Goal: Browse casually

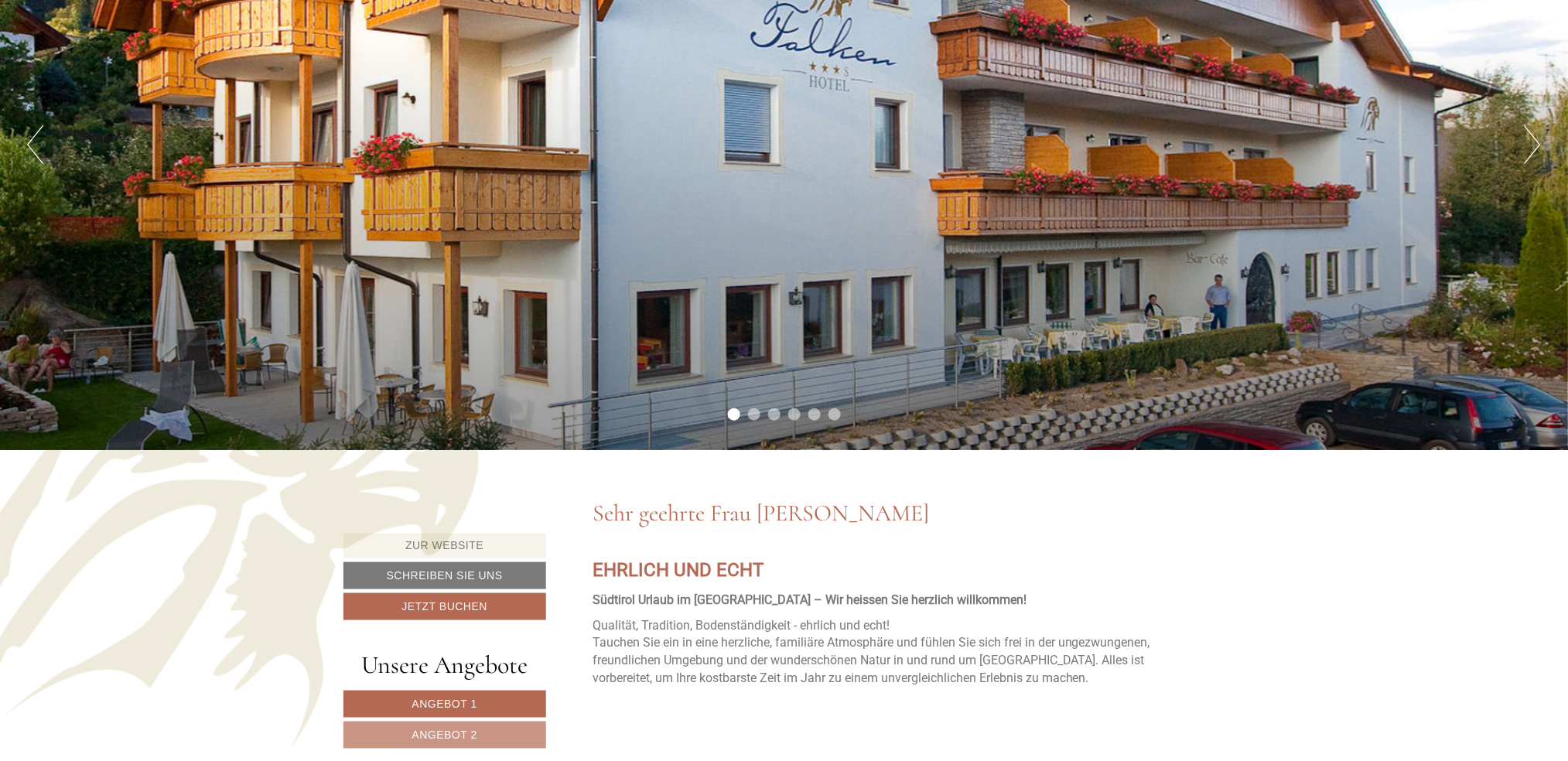
scroll to position [309, 0]
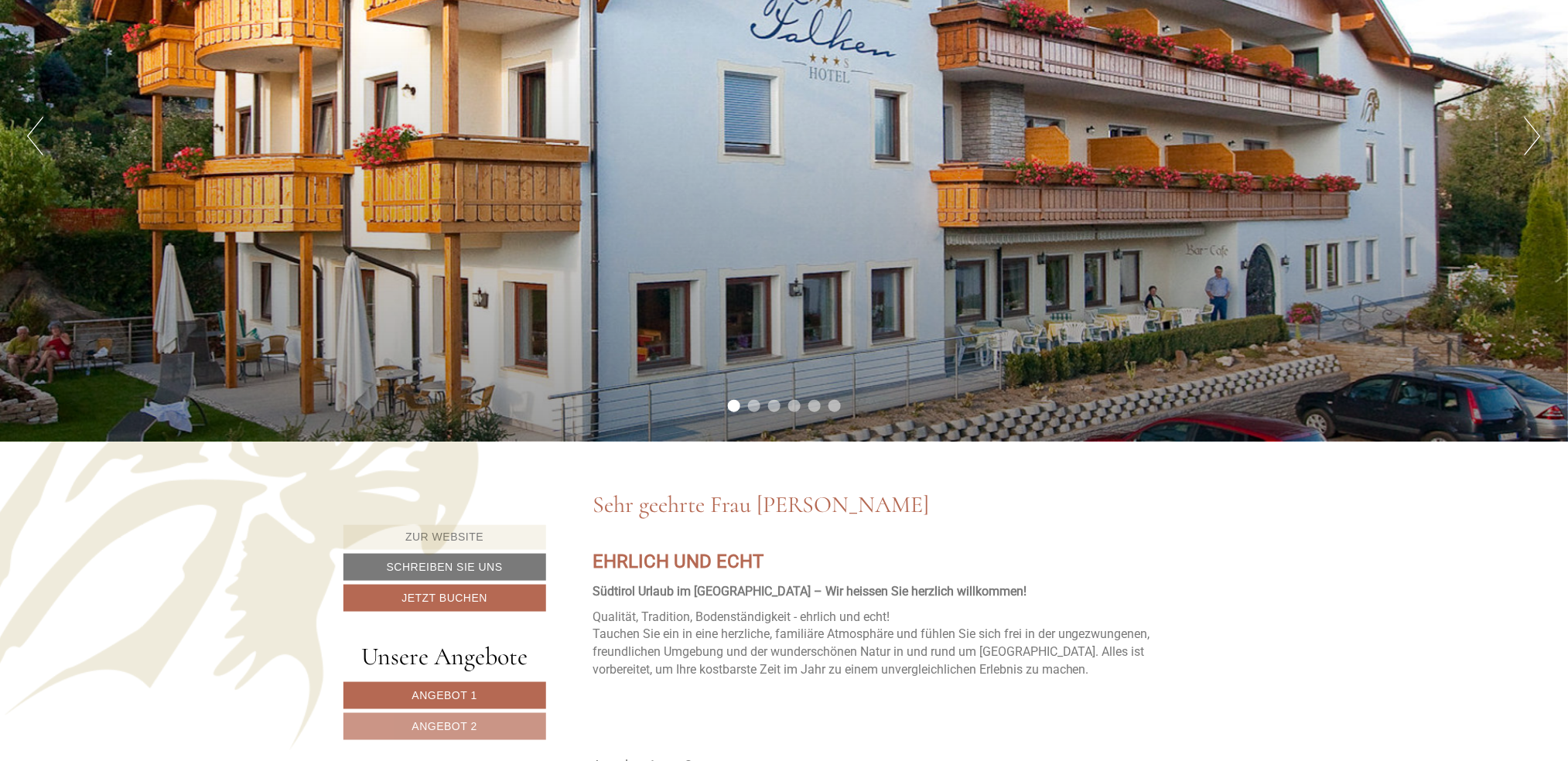
click at [1531, 131] on button "Next" at bounding box center [1532, 136] width 16 height 38
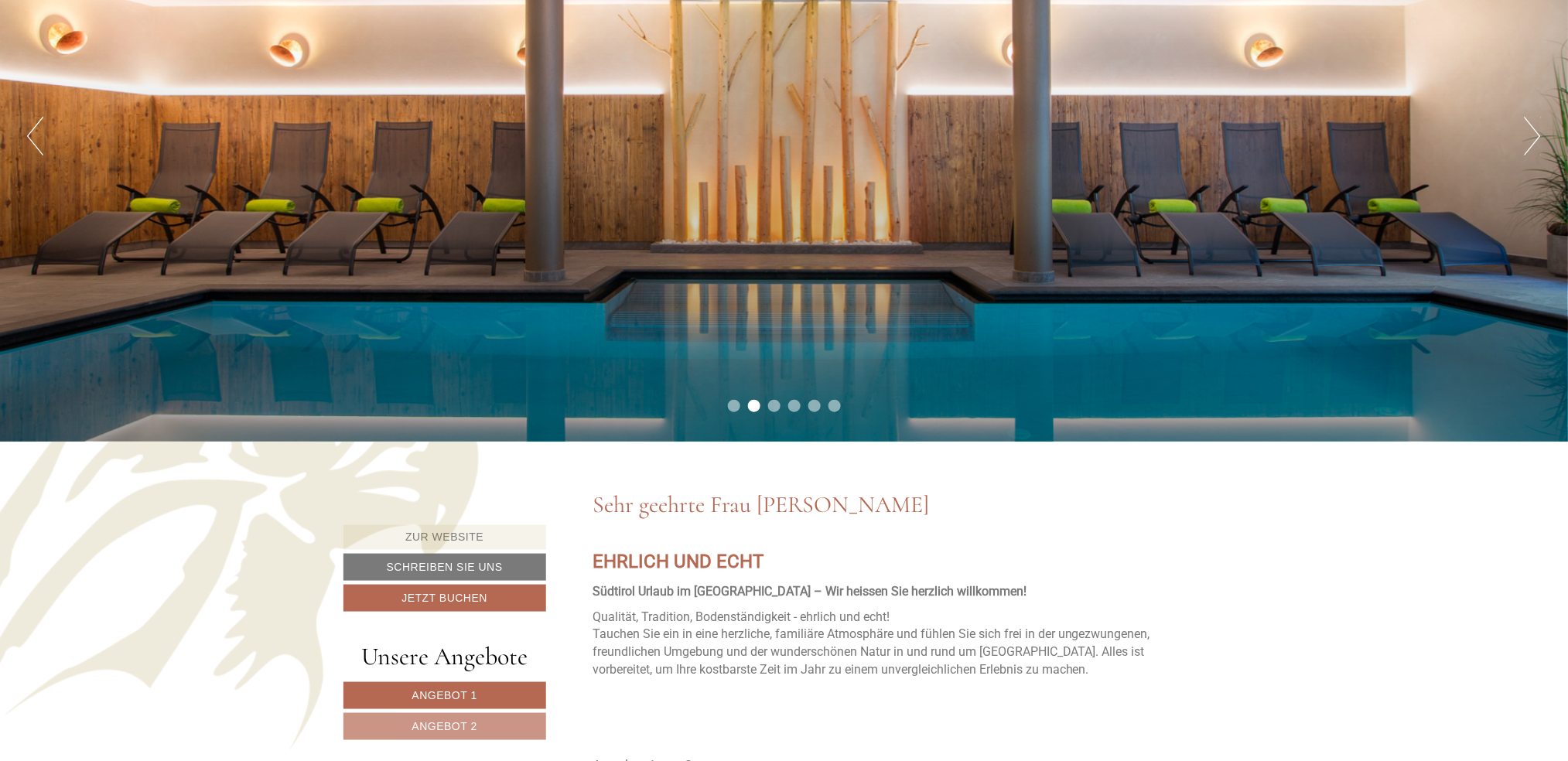
click at [1531, 131] on button "Next" at bounding box center [1532, 136] width 16 height 38
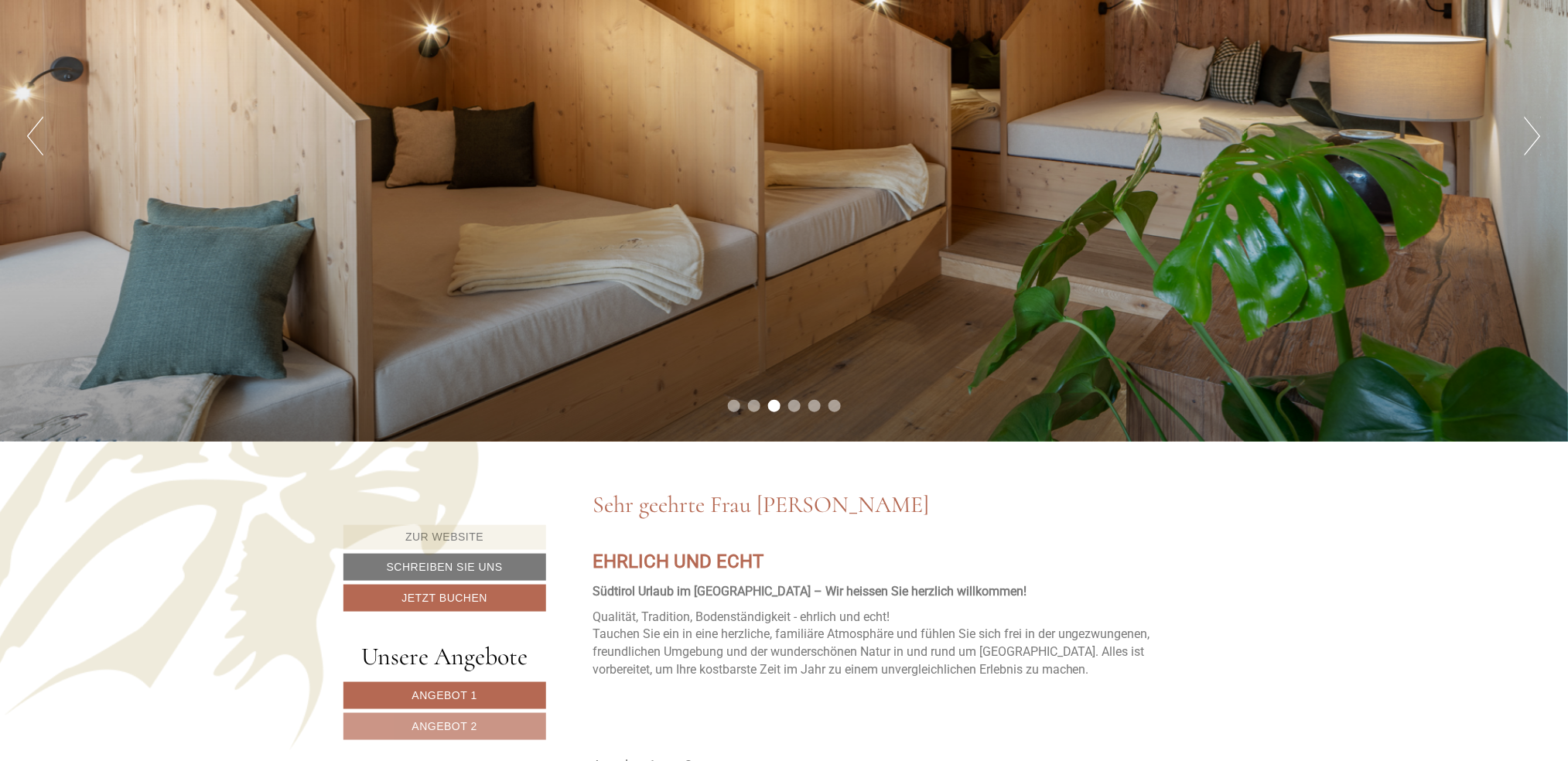
click at [1531, 131] on button "Next" at bounding box center [1532, 136] width 16 height 38
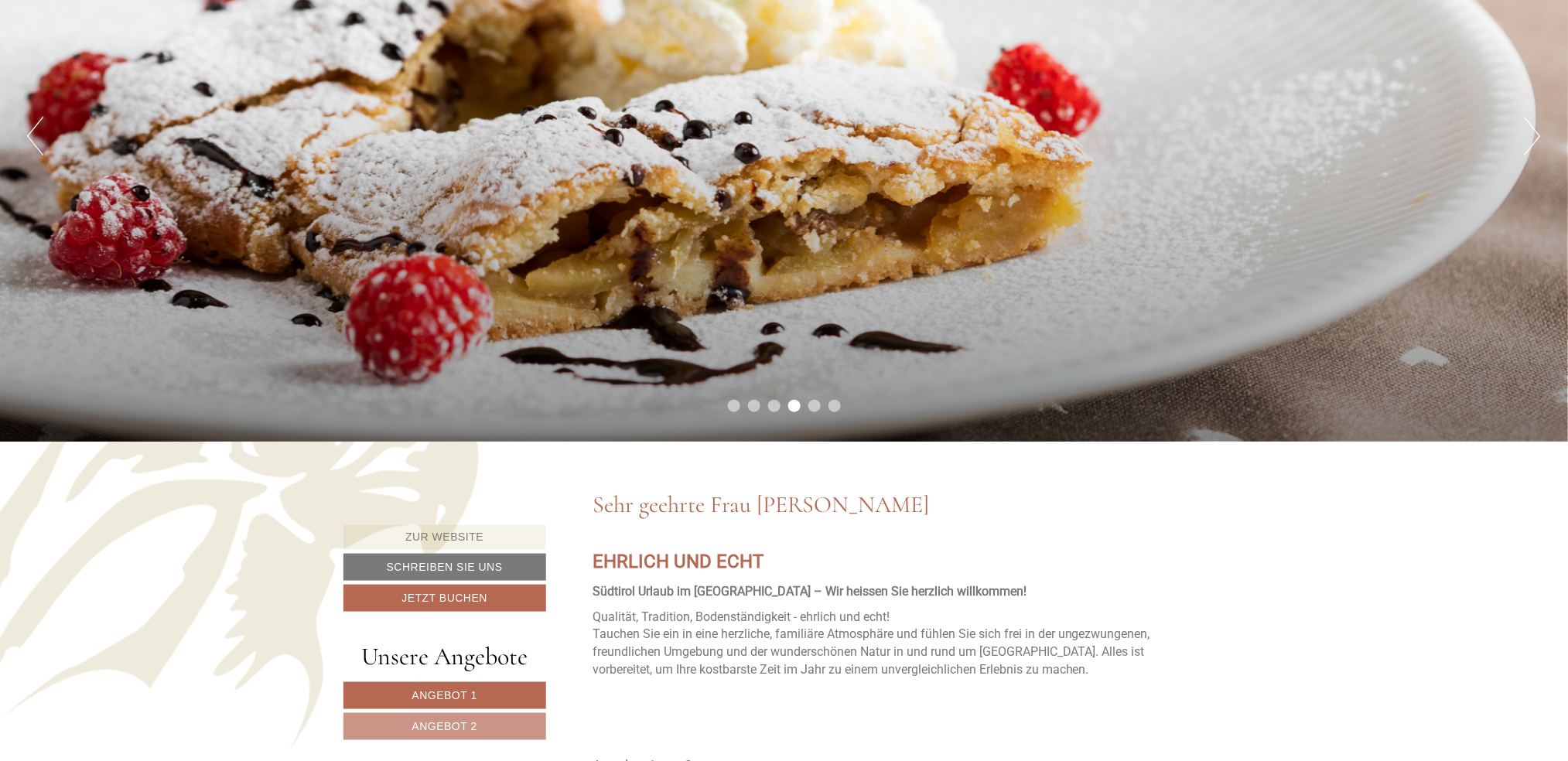
click at [1531, 131] on button "Next" at bounding box center [1532, 136] width 16 height 38
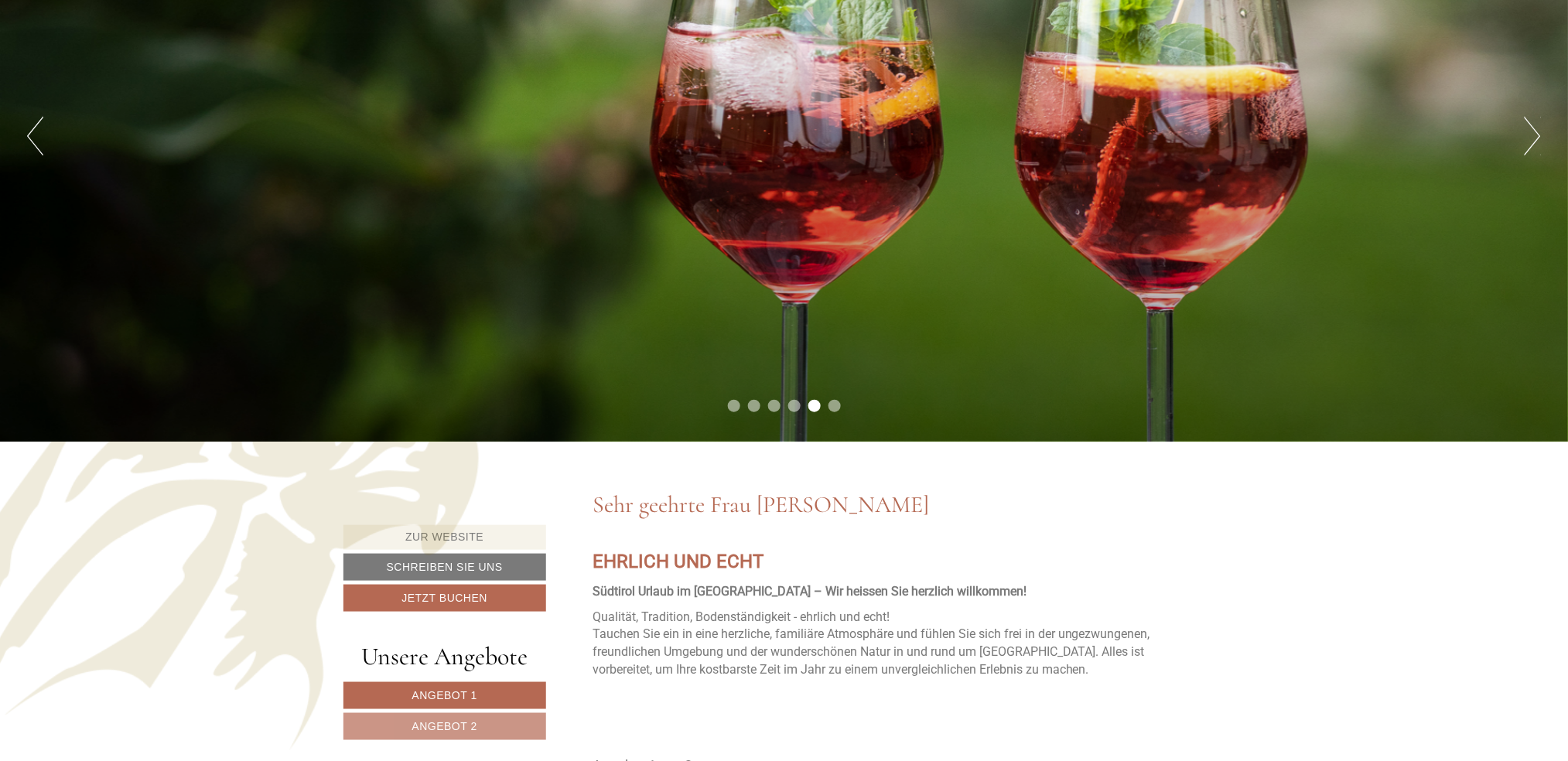
click at [1531, 131] on button "Next" at bounding box center [1532, 136] width 16 height 38
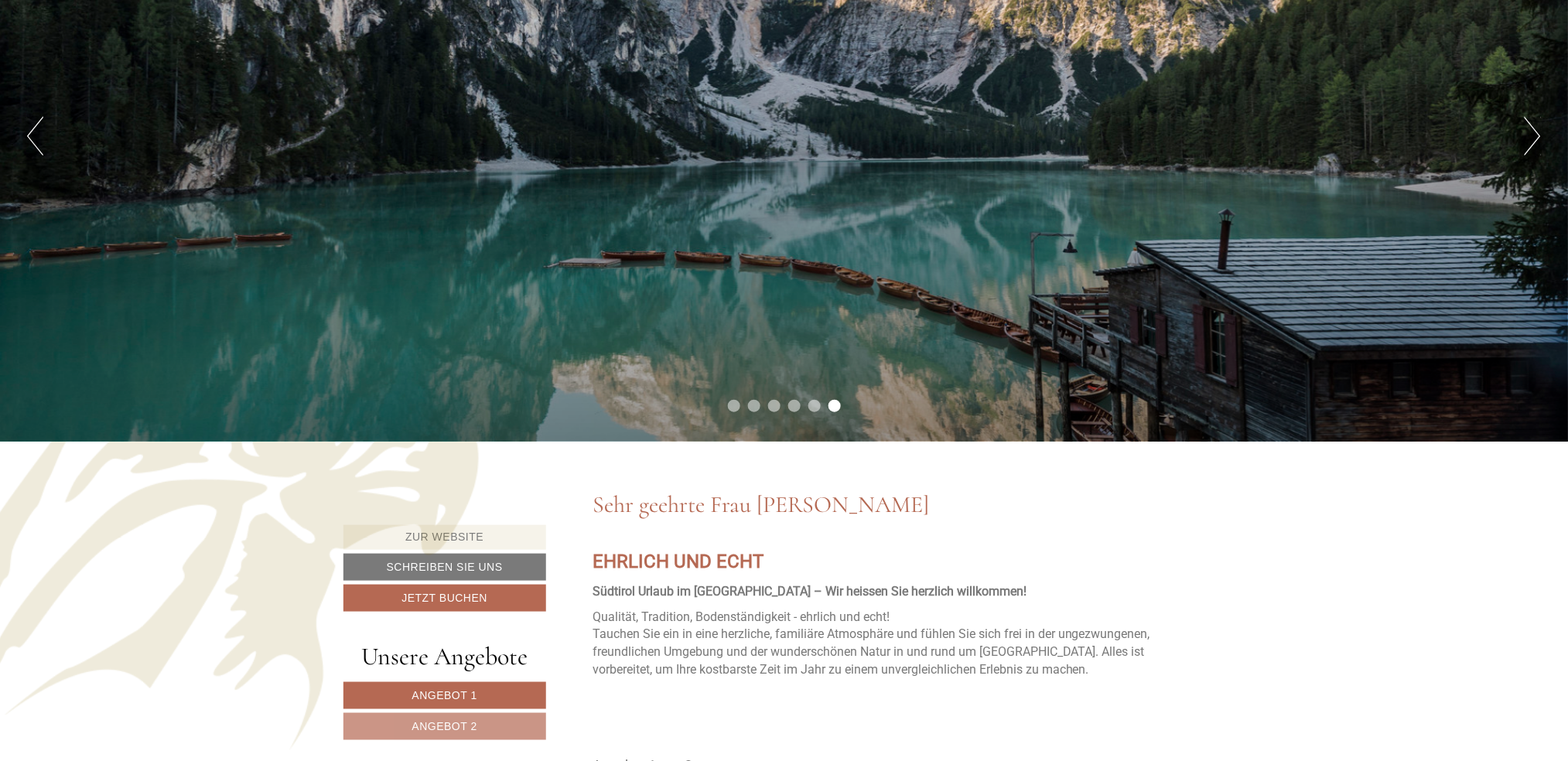
click at [1531, 131] on button "Next" at bounding box center [1532, 136] width 16 height 38
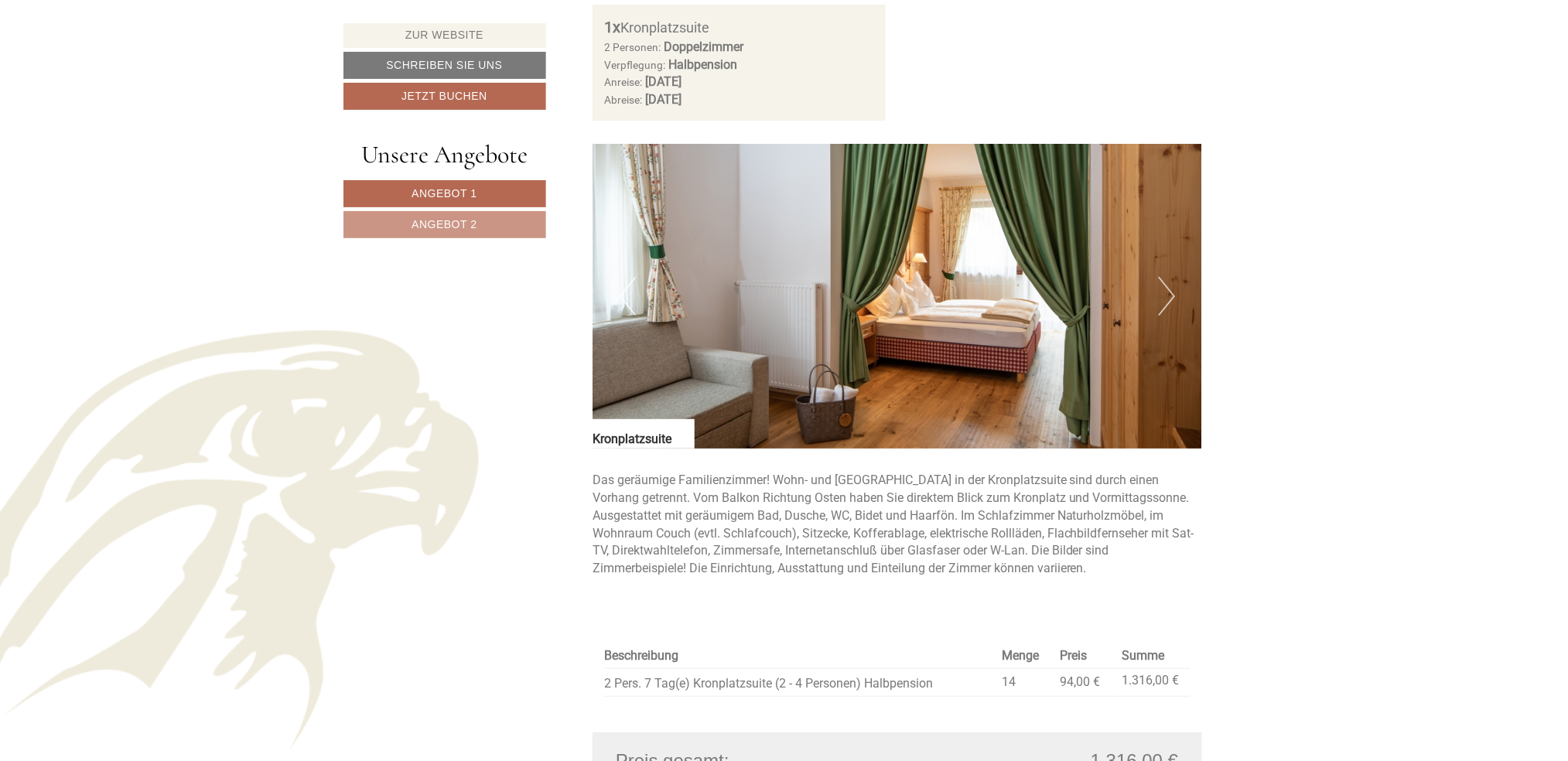
scroll to position [2165, 0]
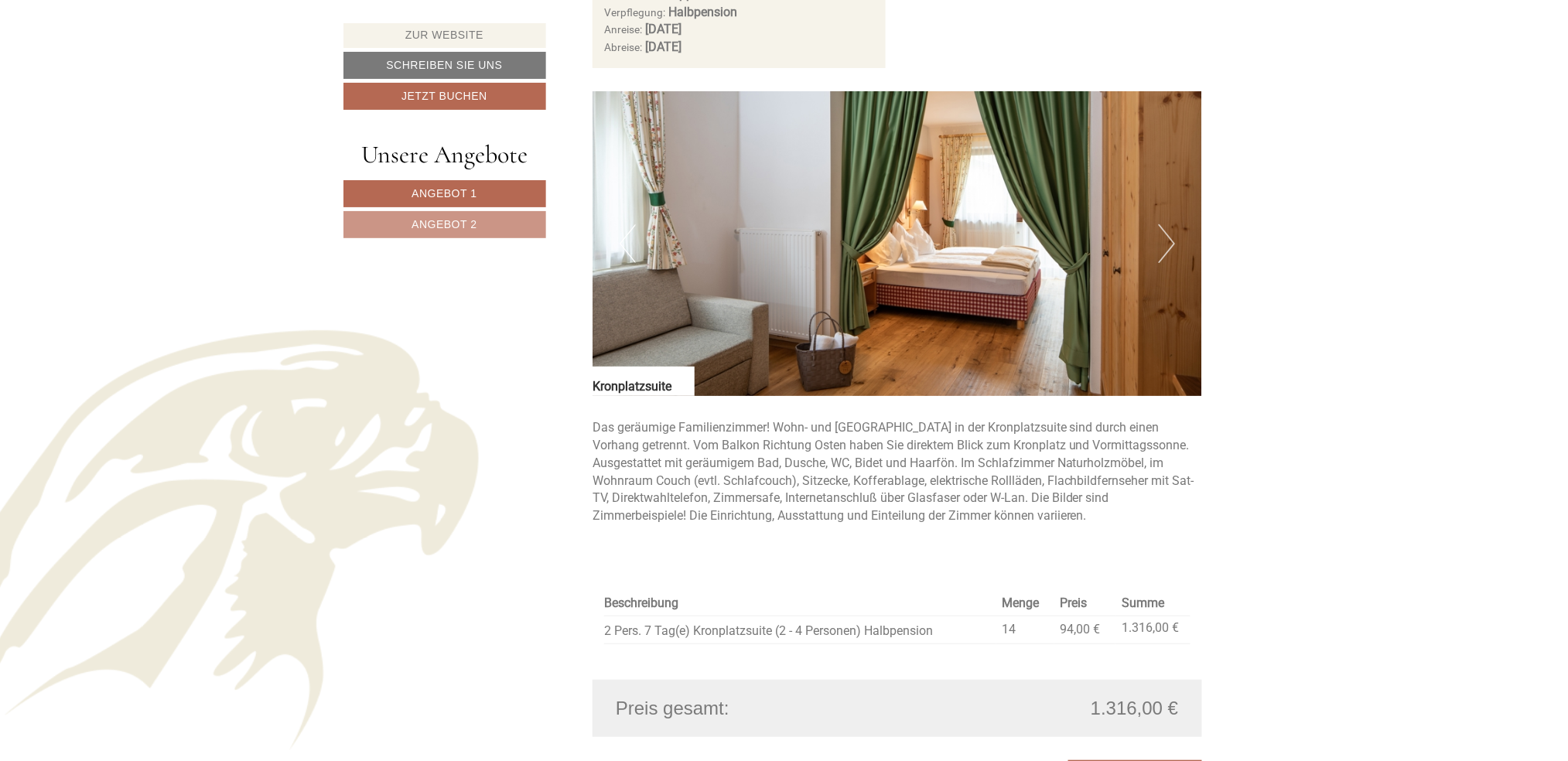
click at [1170, 249] on button "Next" at bounding box center [1166, 243] width 16 height 38
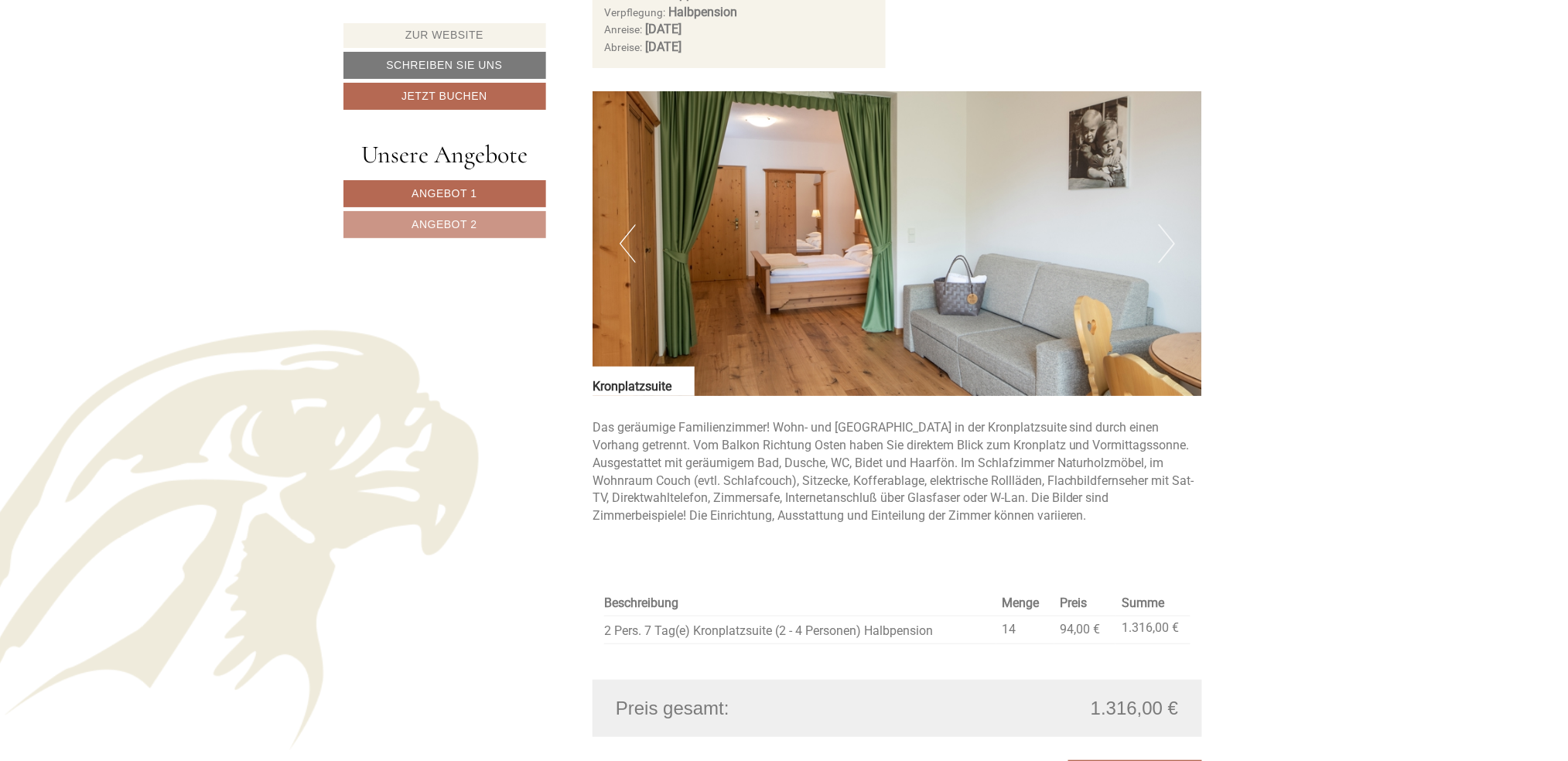
click at [1170, 249] on button "Next" at bounding box center [1166, 243] width 16 height 38
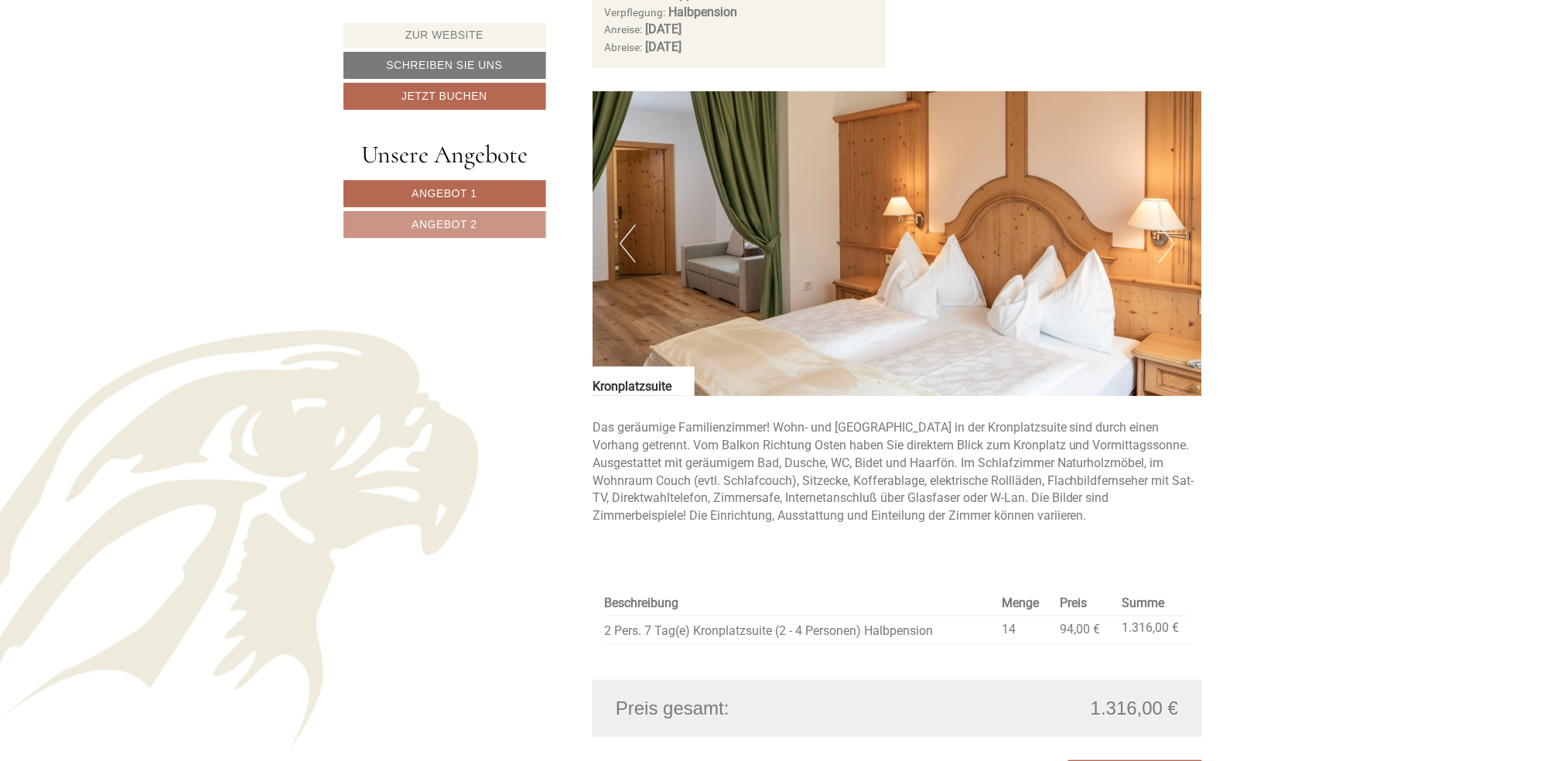
click at [1170, 249] on button "Next" at bounding box center [1166, 243] width 16 height 38
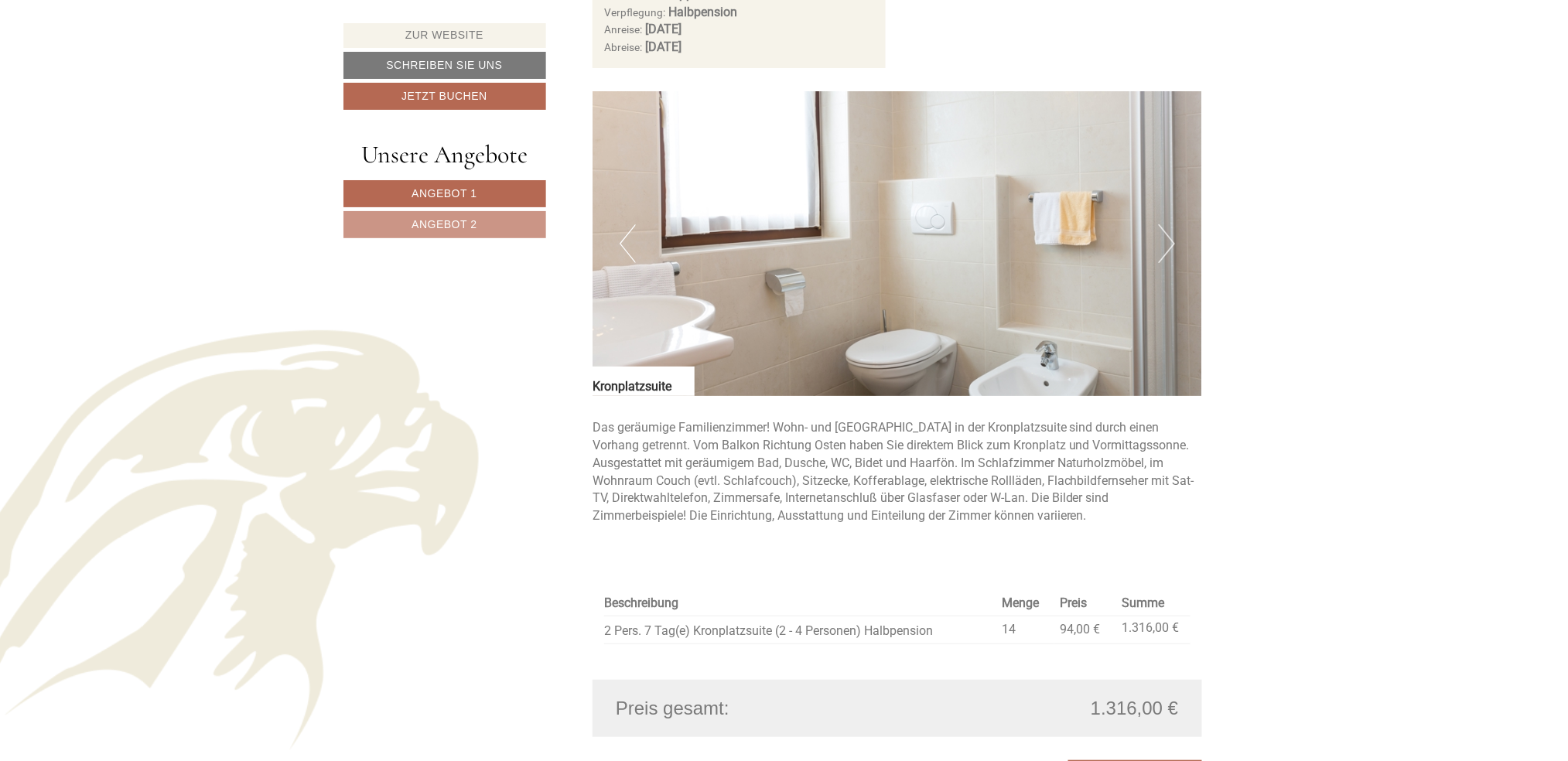
click at [1170, 249] on button "Next" at bounding box center [1166, 243] width 16 height 38
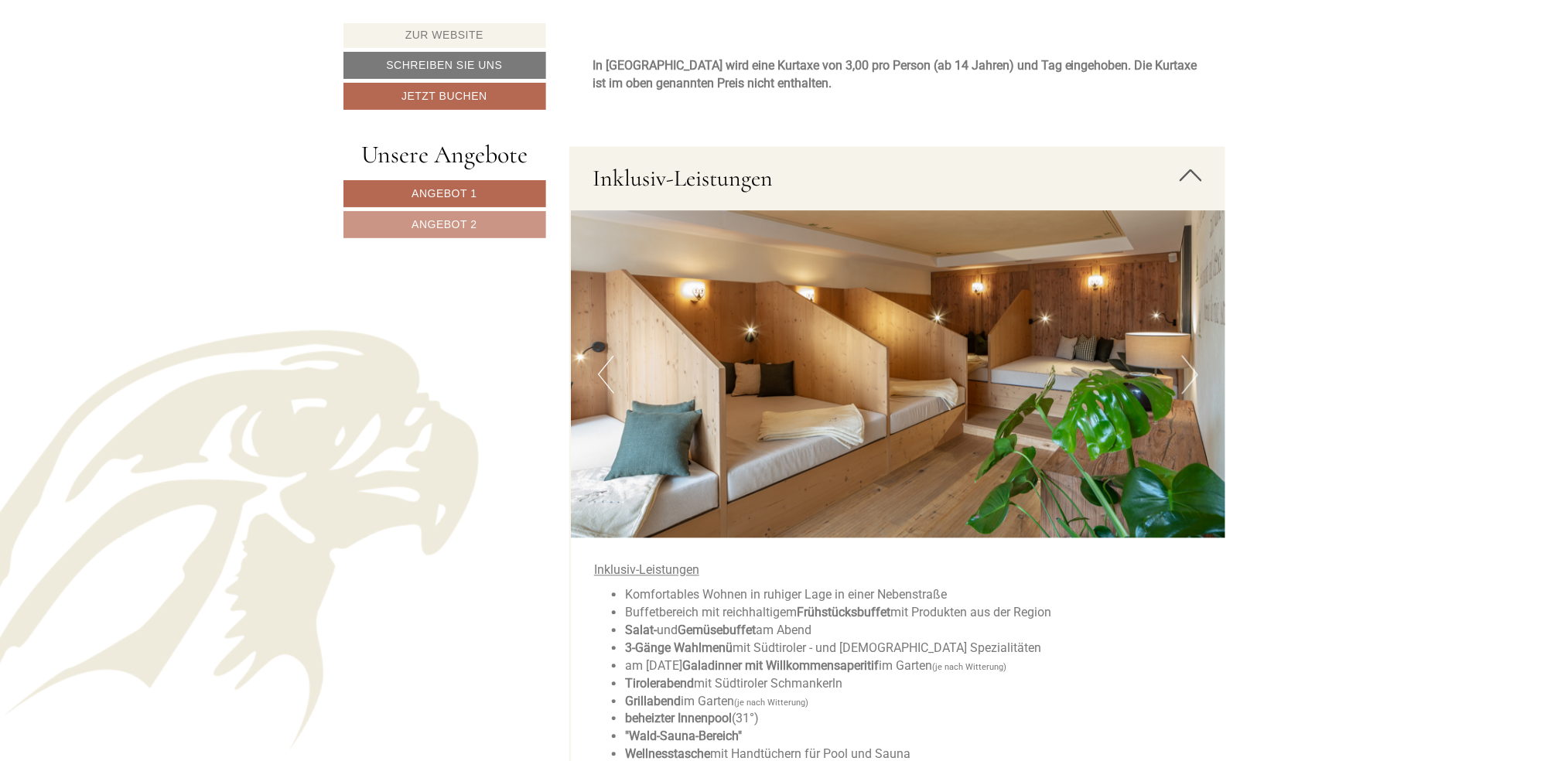
scroll to position [2990, 0]
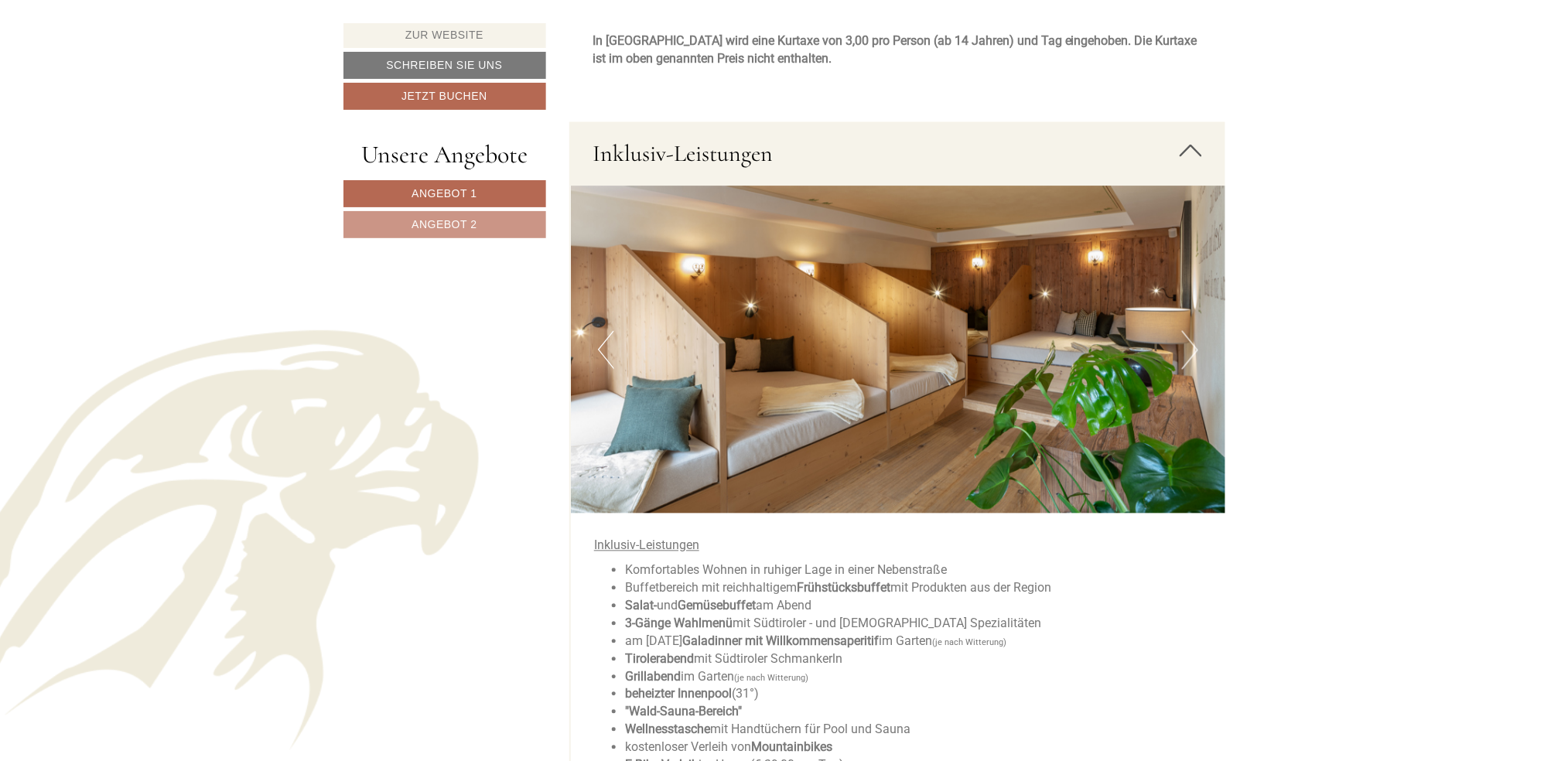
drag, startPoint x: 1000, startPoint y: 291, endPoint x: 1035, endPoint y: 307, distance: 38.5
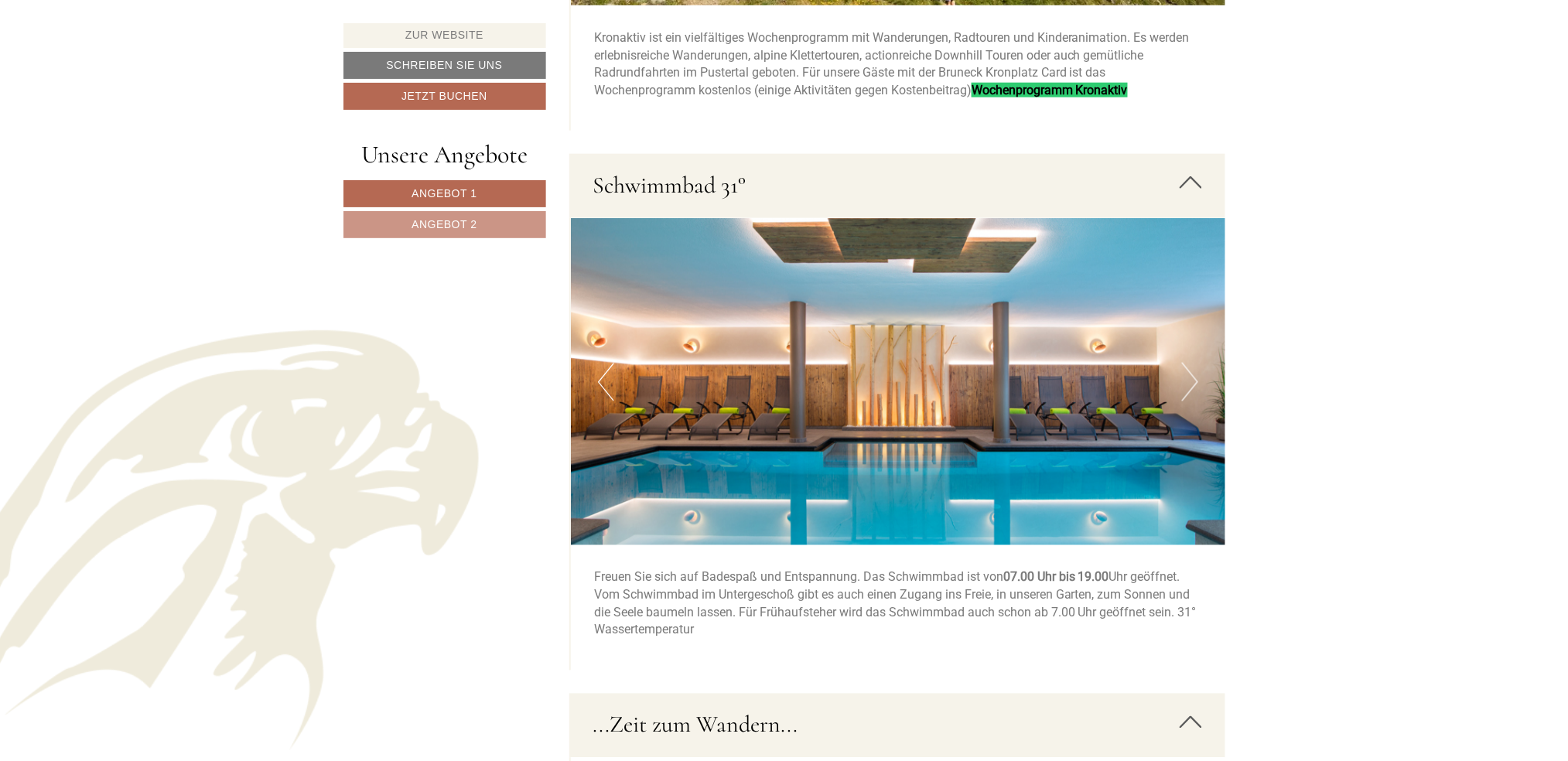
scroll to position [4846, 0]
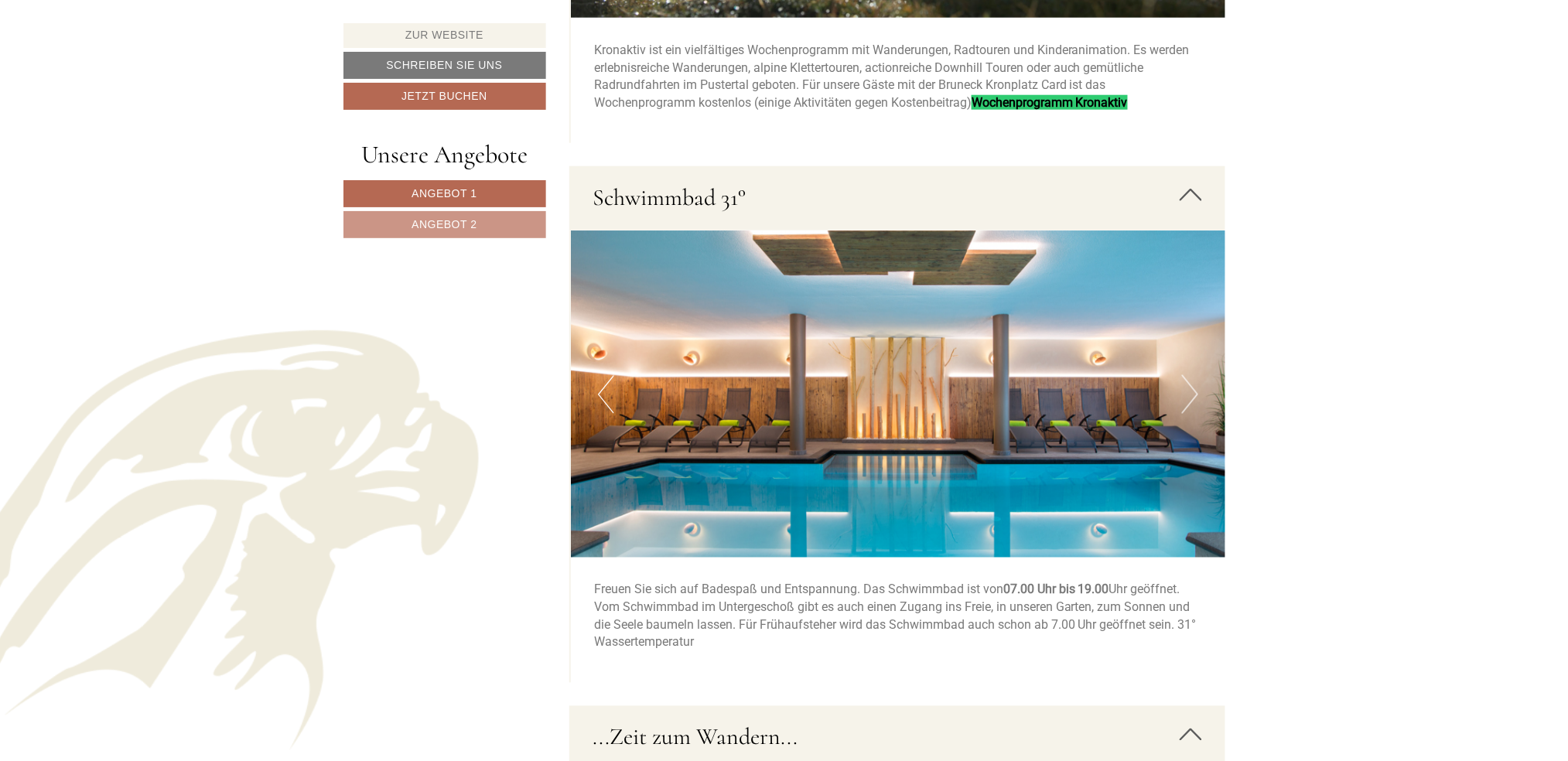
click at [1191, 394] on button "Next" at bounding box center [1190, 394] width 16 height 38
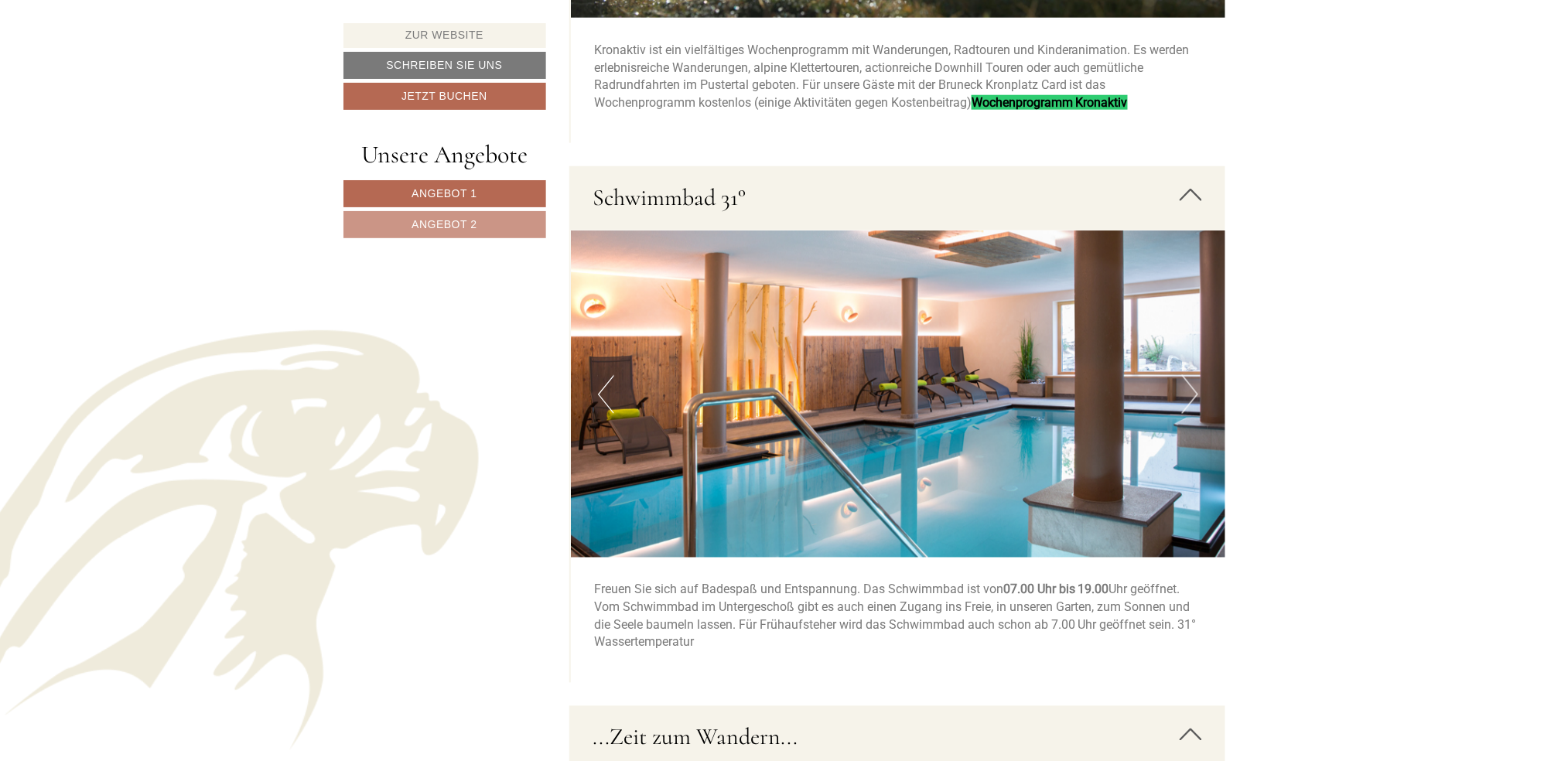
click at [1191, 394] on button "Next" at bounding box center [1190, 394] width 16 height 38
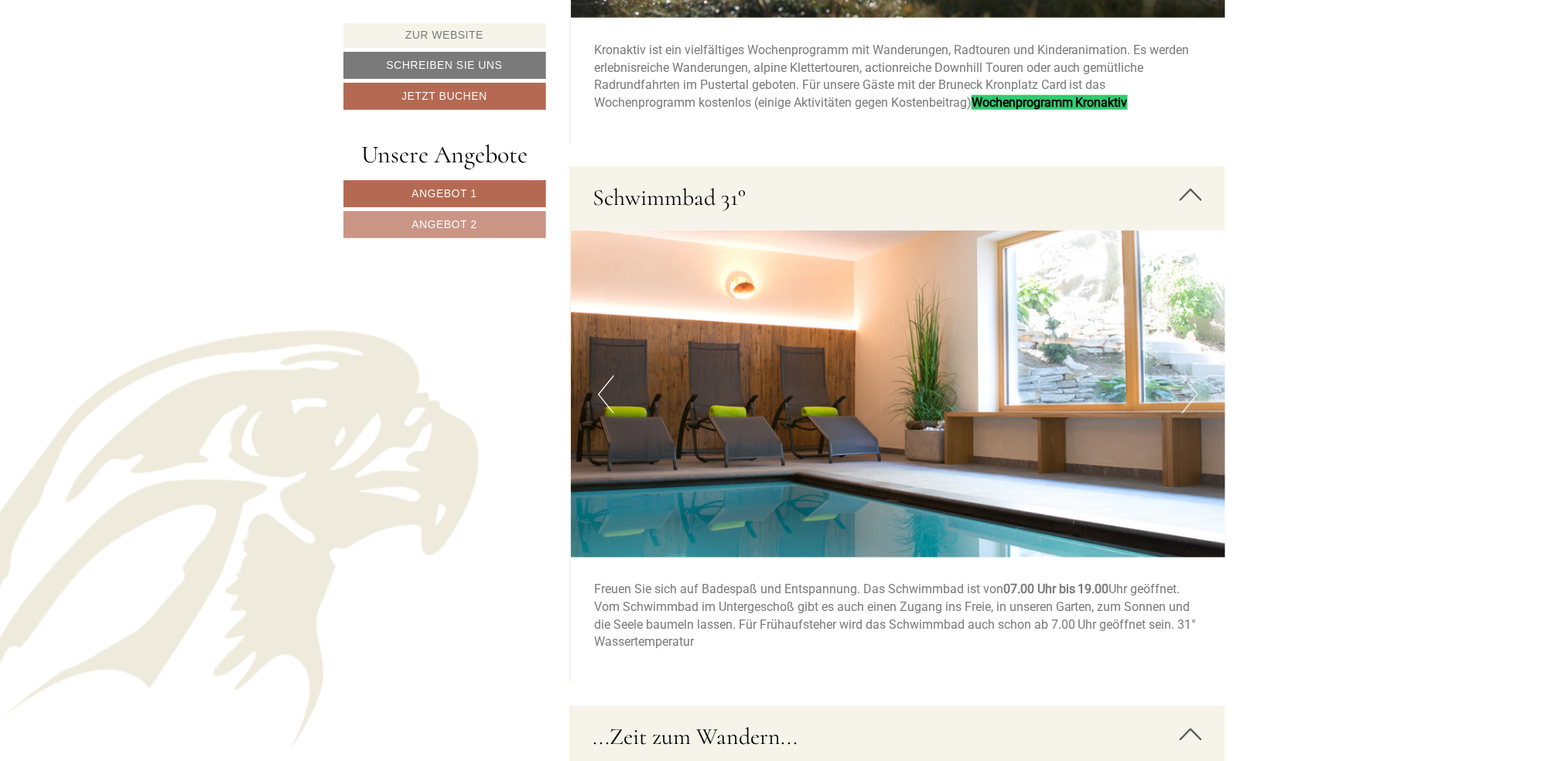
click at [1191, 394] on button "Next" at bounding box center [1190, 394] width 16 height 38
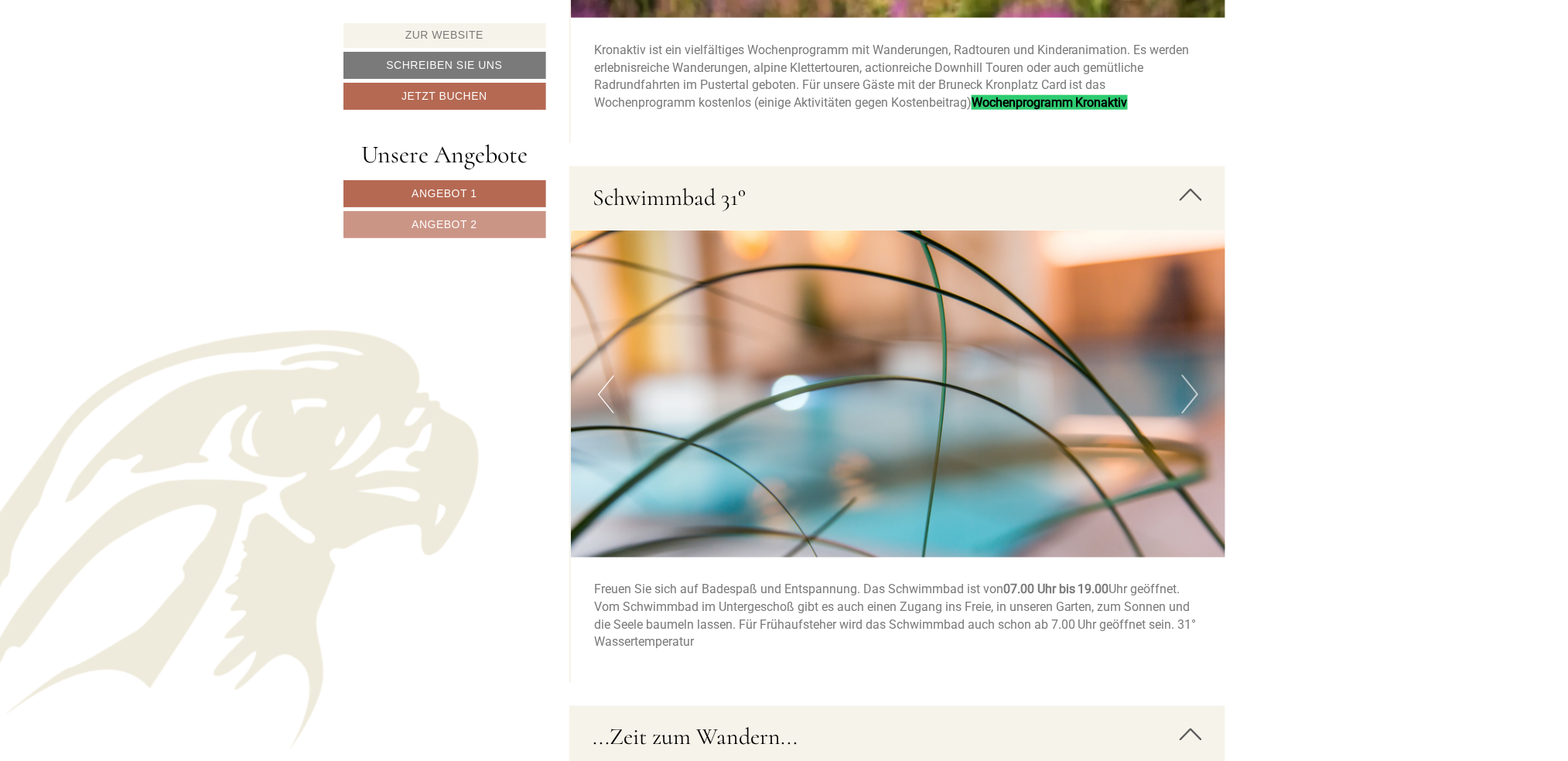
click at [1191, 394] on button "Next" at bounding box center [1190, 394] width 16 height 38
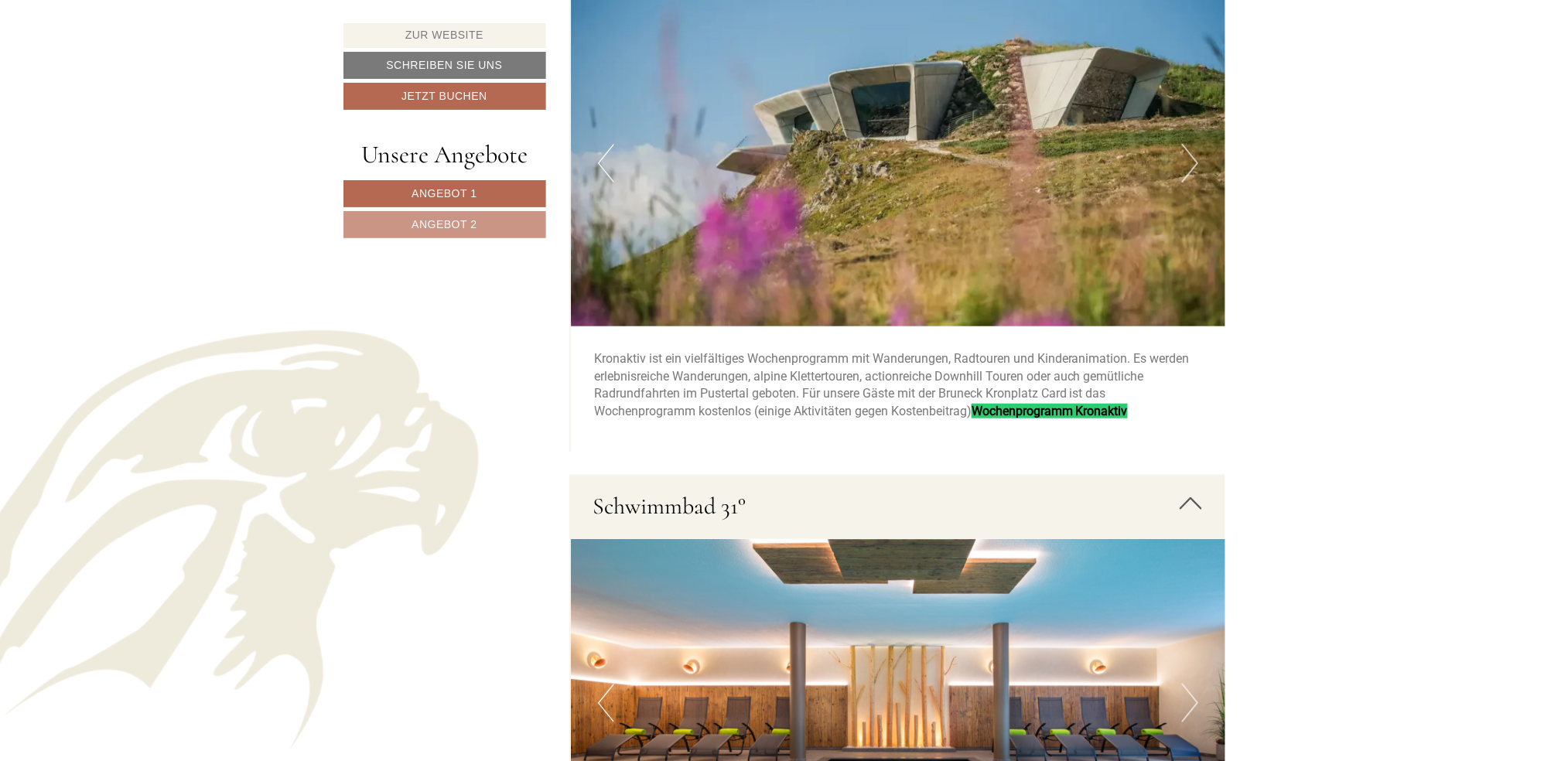
scroll to position [4537, 0]
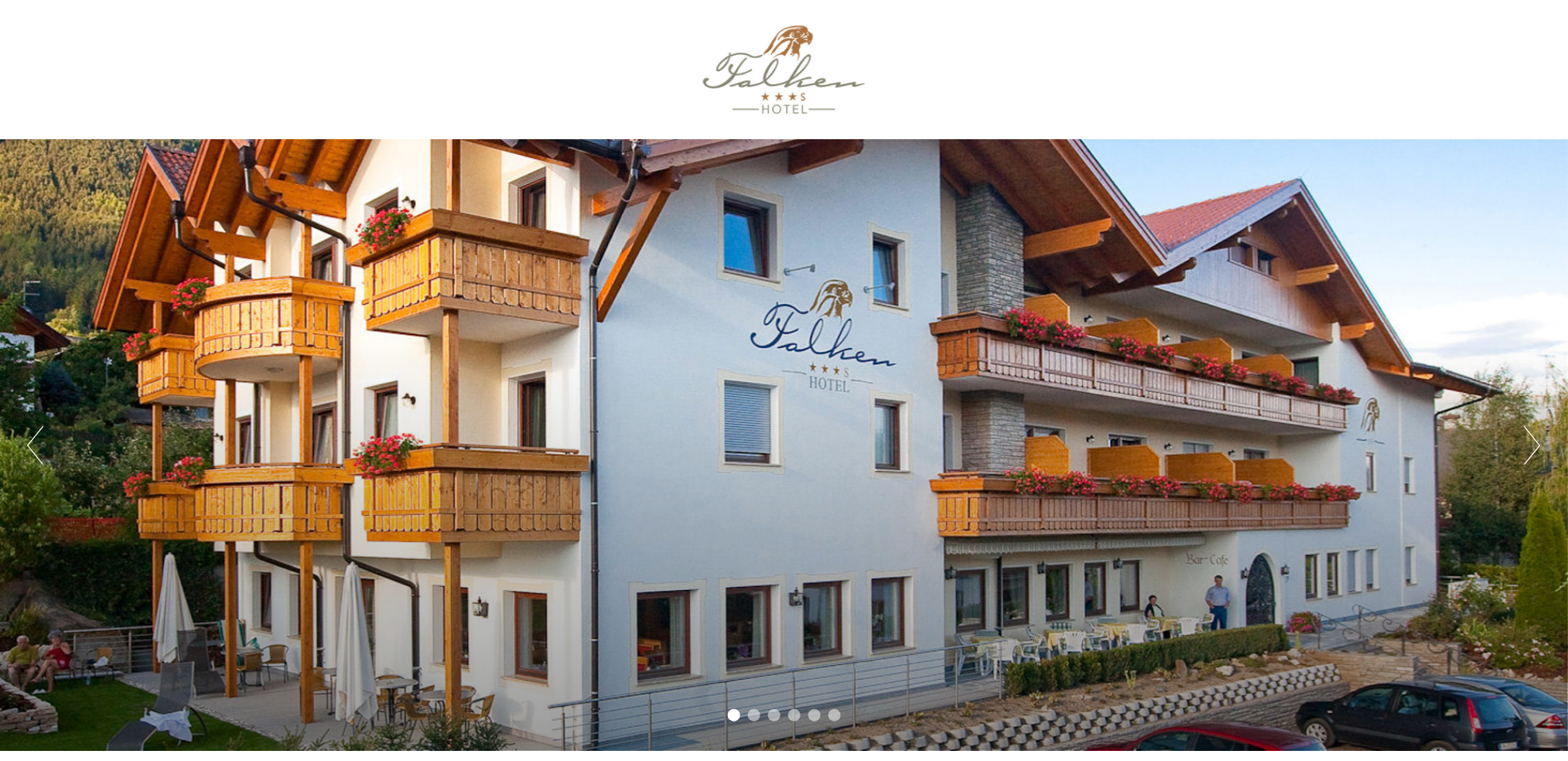
click at [1541, 447] on div "Previous Next 1 2 3 4 5 6" at bounding box center [784, 445] width 1568 height 612
click at [1535, 444] on button "Next" at bounding box center [1532, 445] width 16 height 38
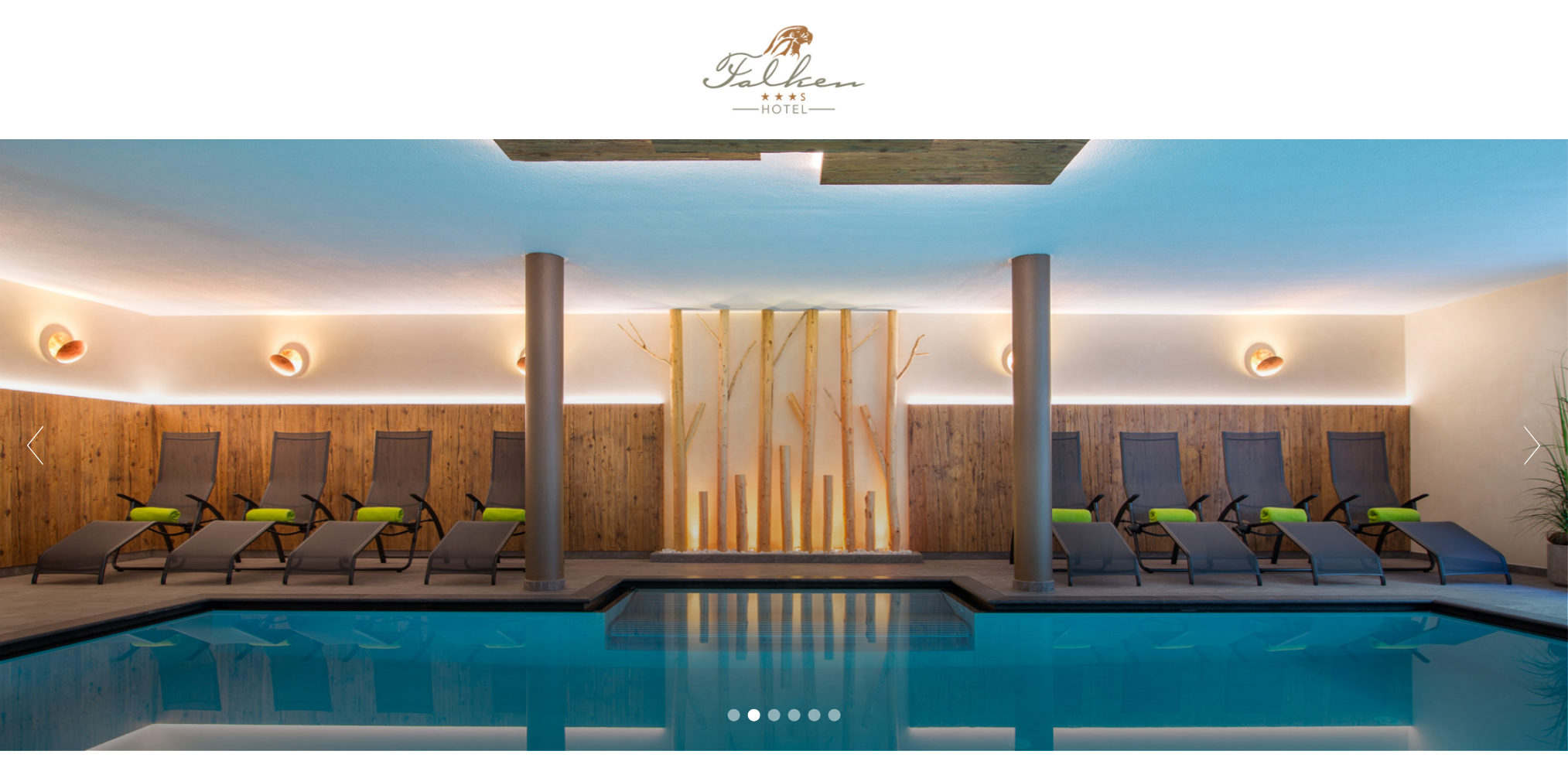
click at [1535, 444] on button "Next" at bounding box center [1532, 445] width 16 height 38
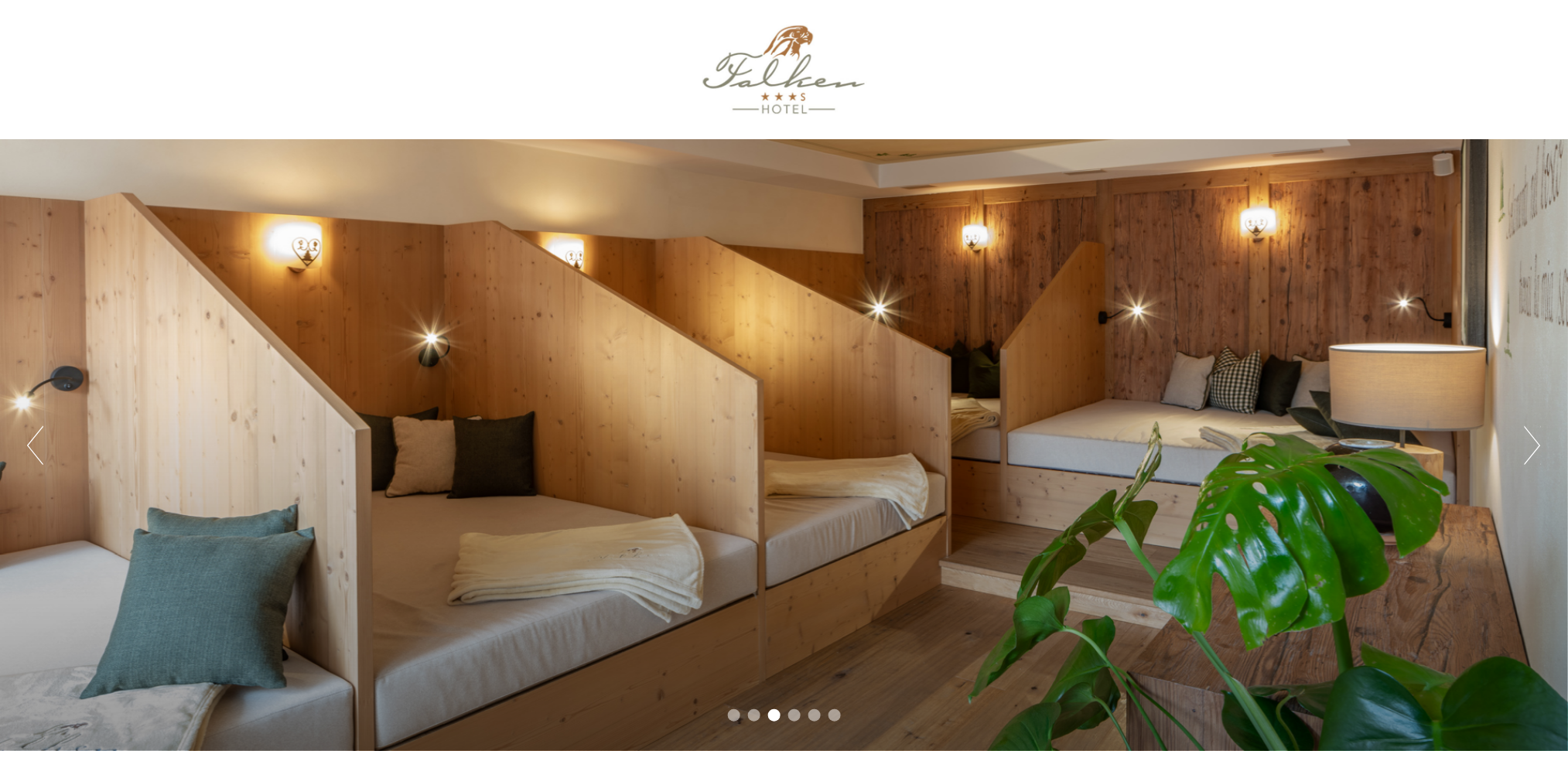
click at [1535, 444] on button "Next" at bounding box center [1532, 445] width 16 height 38
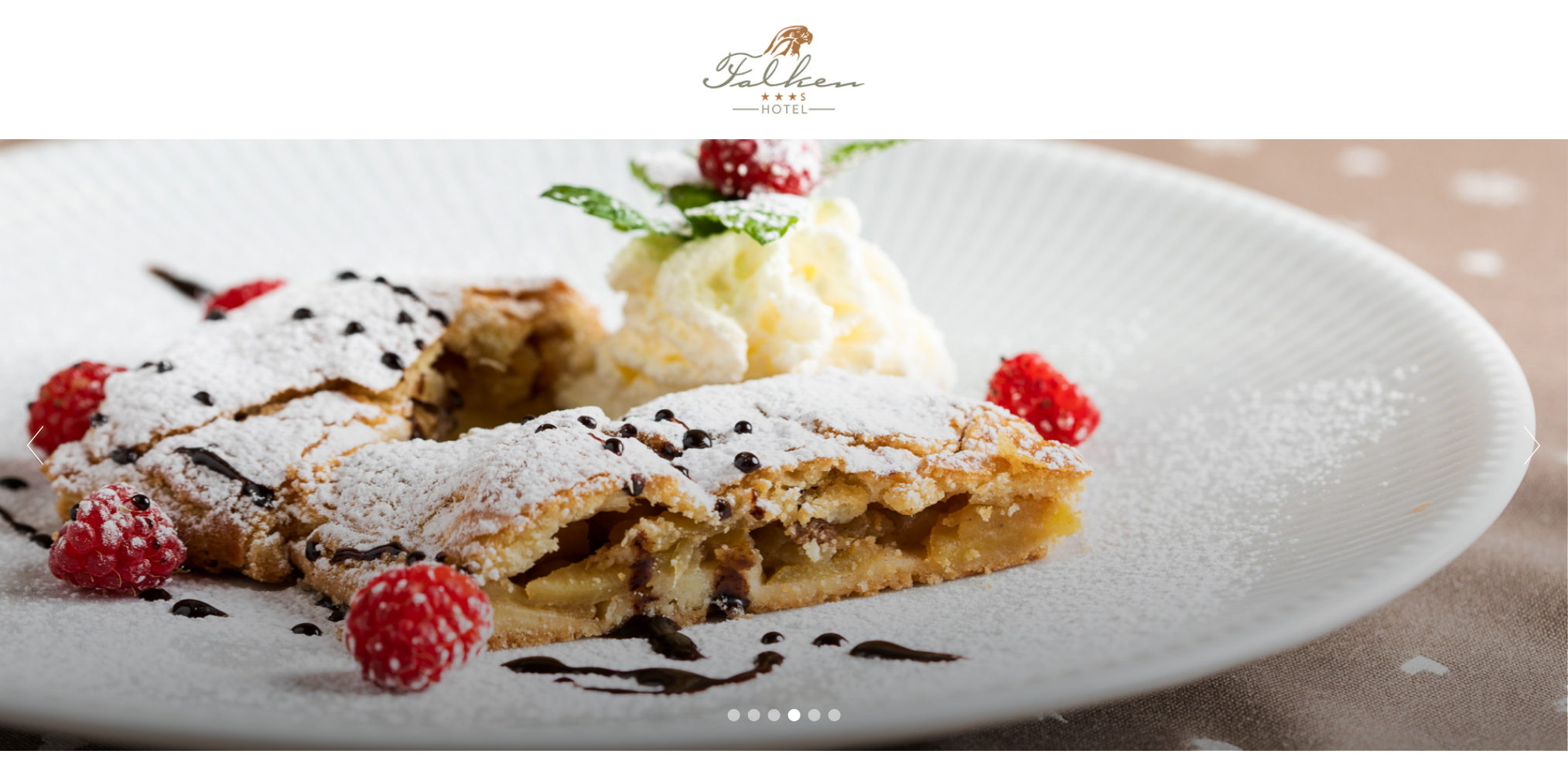
click at [1535, 444] on button "Next" at bounding box center [1532, 445] width 16 height 38
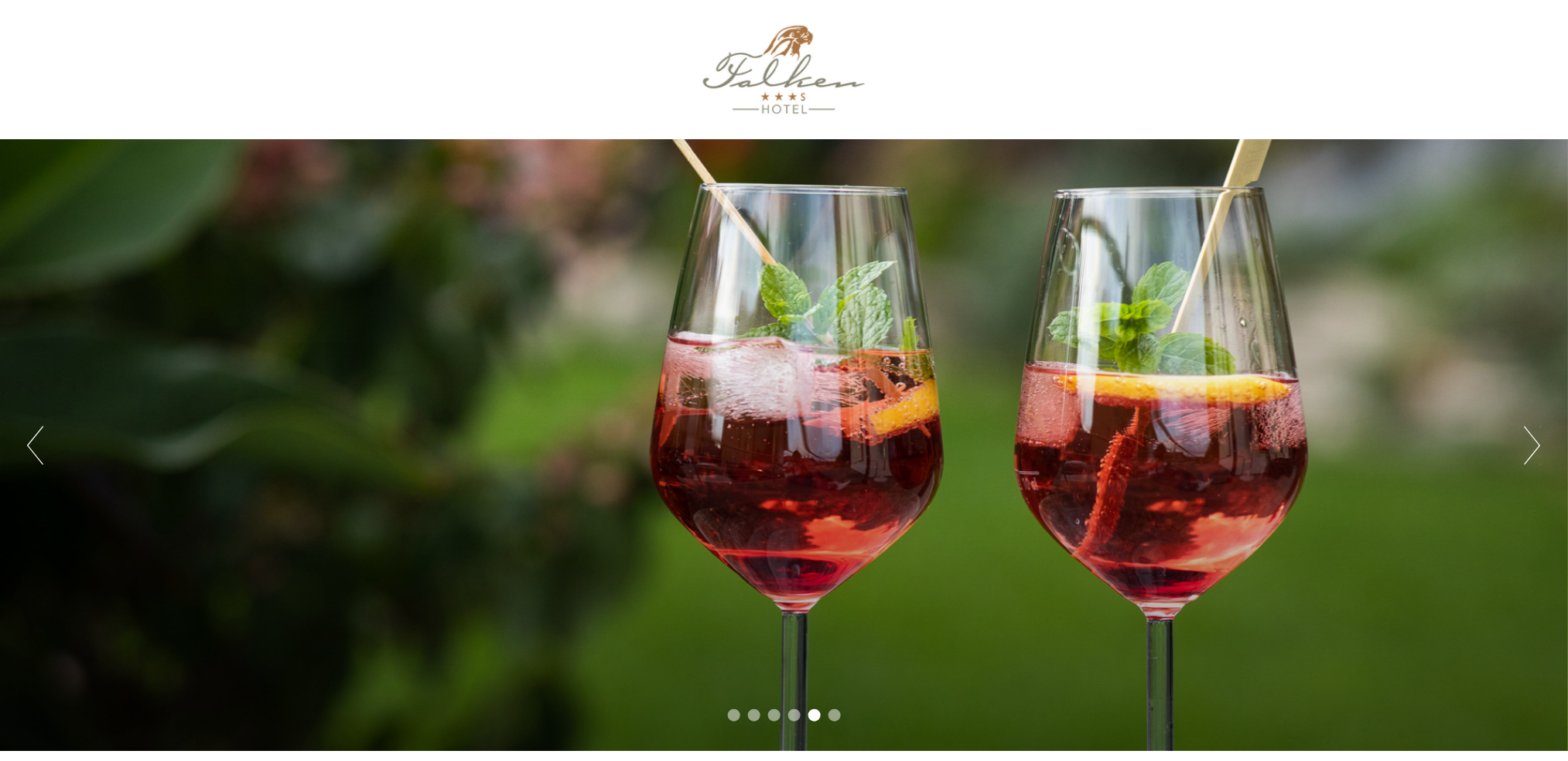
click at [1535, 444] on button "Next" at bounding box center [1532, 445] width 16 height 38
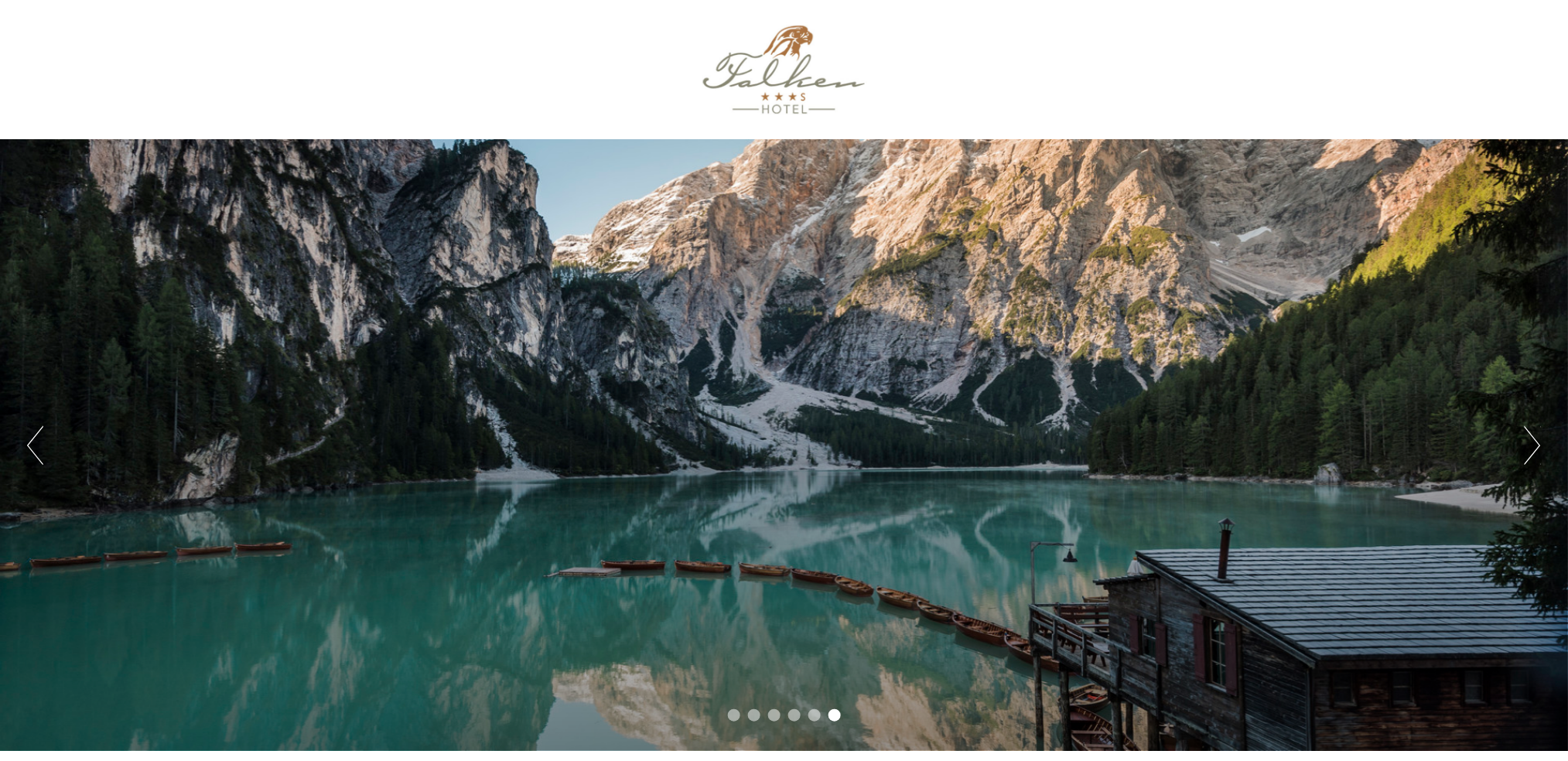
drag, startPoint x: 896, startPoint y: 571, endPoint x: 971, endPoint y: 466, distance: 129.0
click at [971, 466] on div "Previous Next 1 2 3 4 5 6" at bounding box center [784, 445] width 1568 height 612
click at [1535, 448] on button "Next" at bounding box center [1532, 445] width 16 height 38
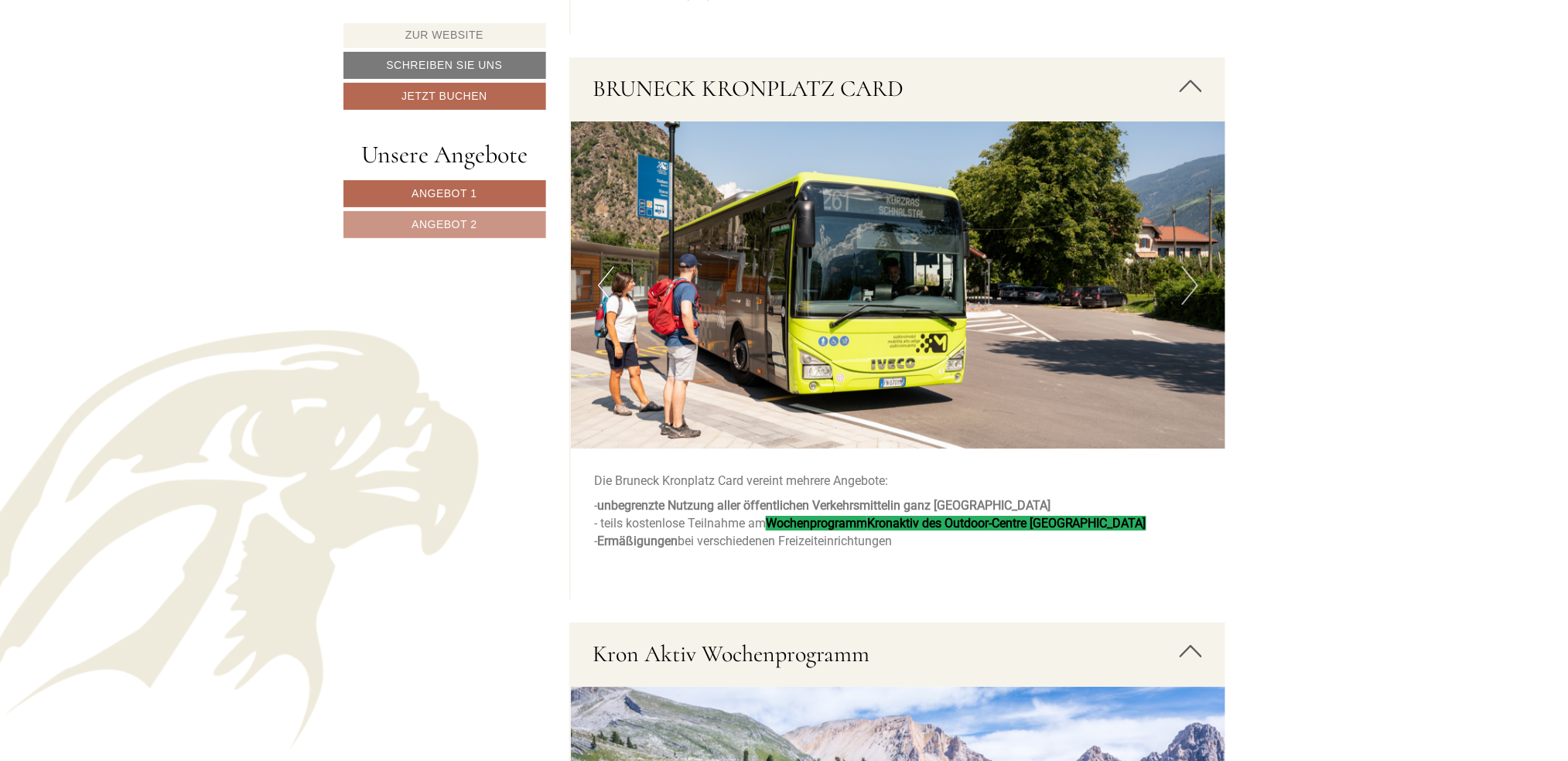
scroll to position [3815, 0]
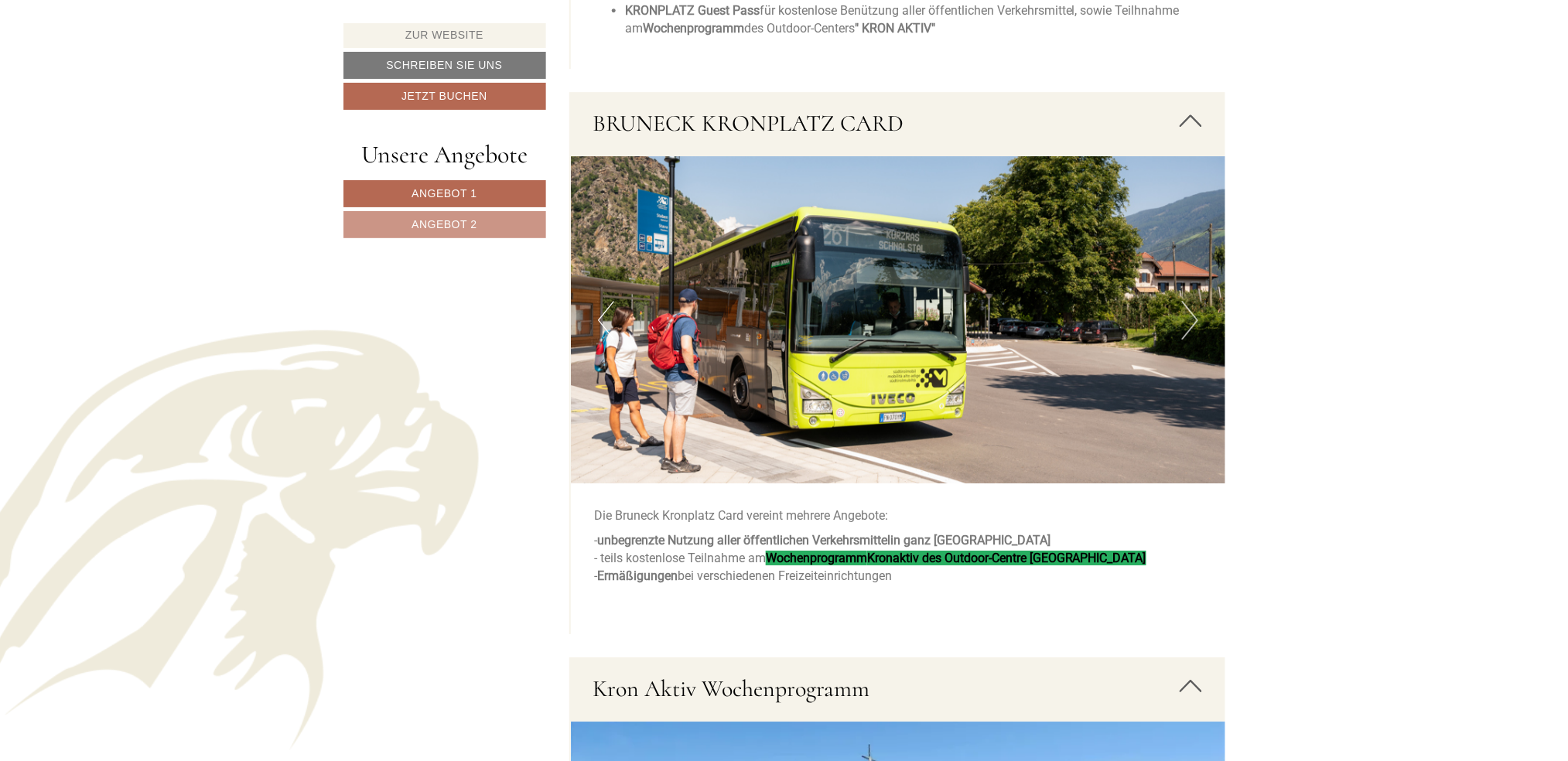
click at [1190, 320] on button "Next" at bounding box center [1190, 320] width 16 height 38
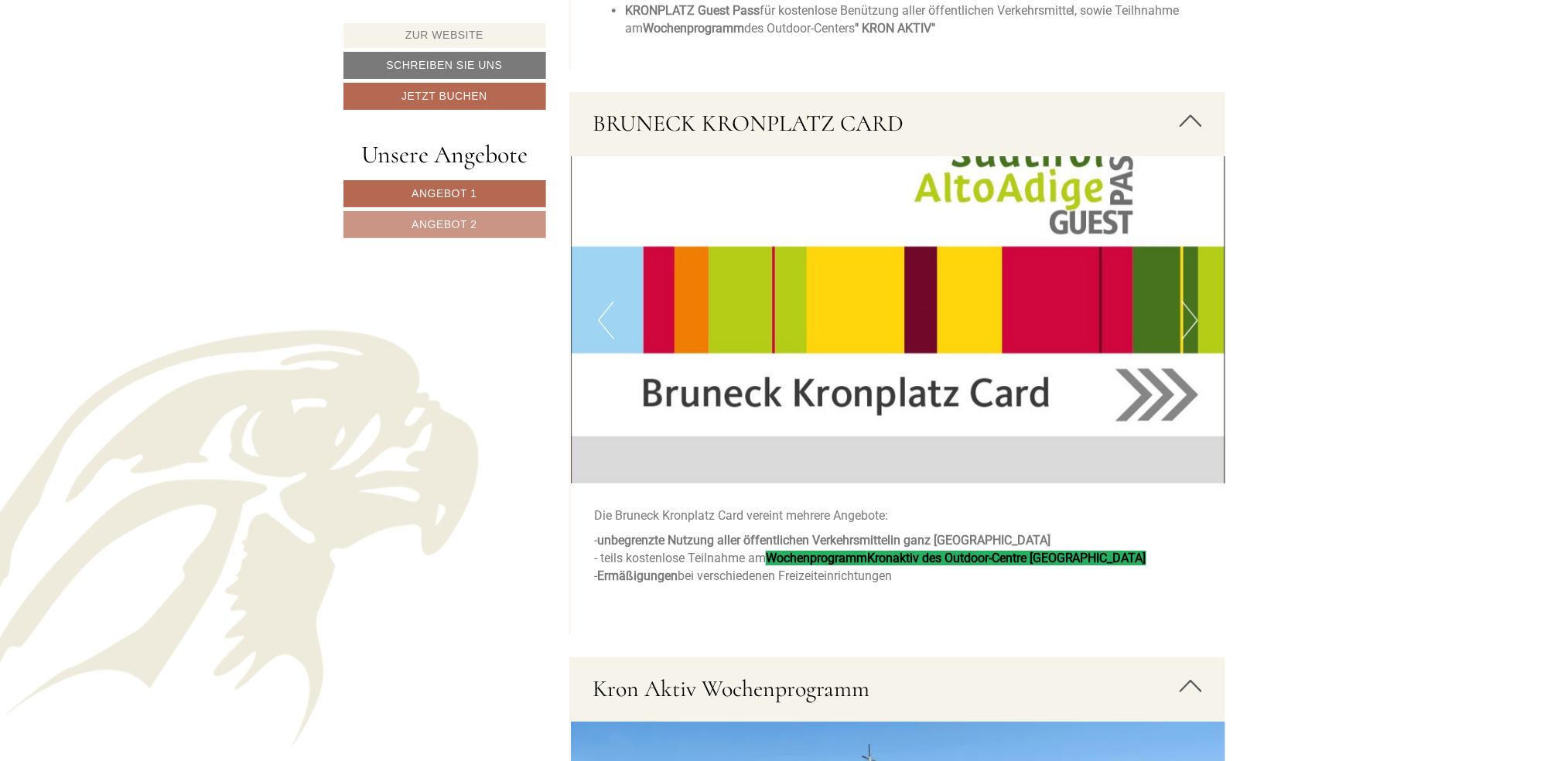
click at [1190, 320] on button "Next" at bounding box center [1190, 320] width 16 height 38
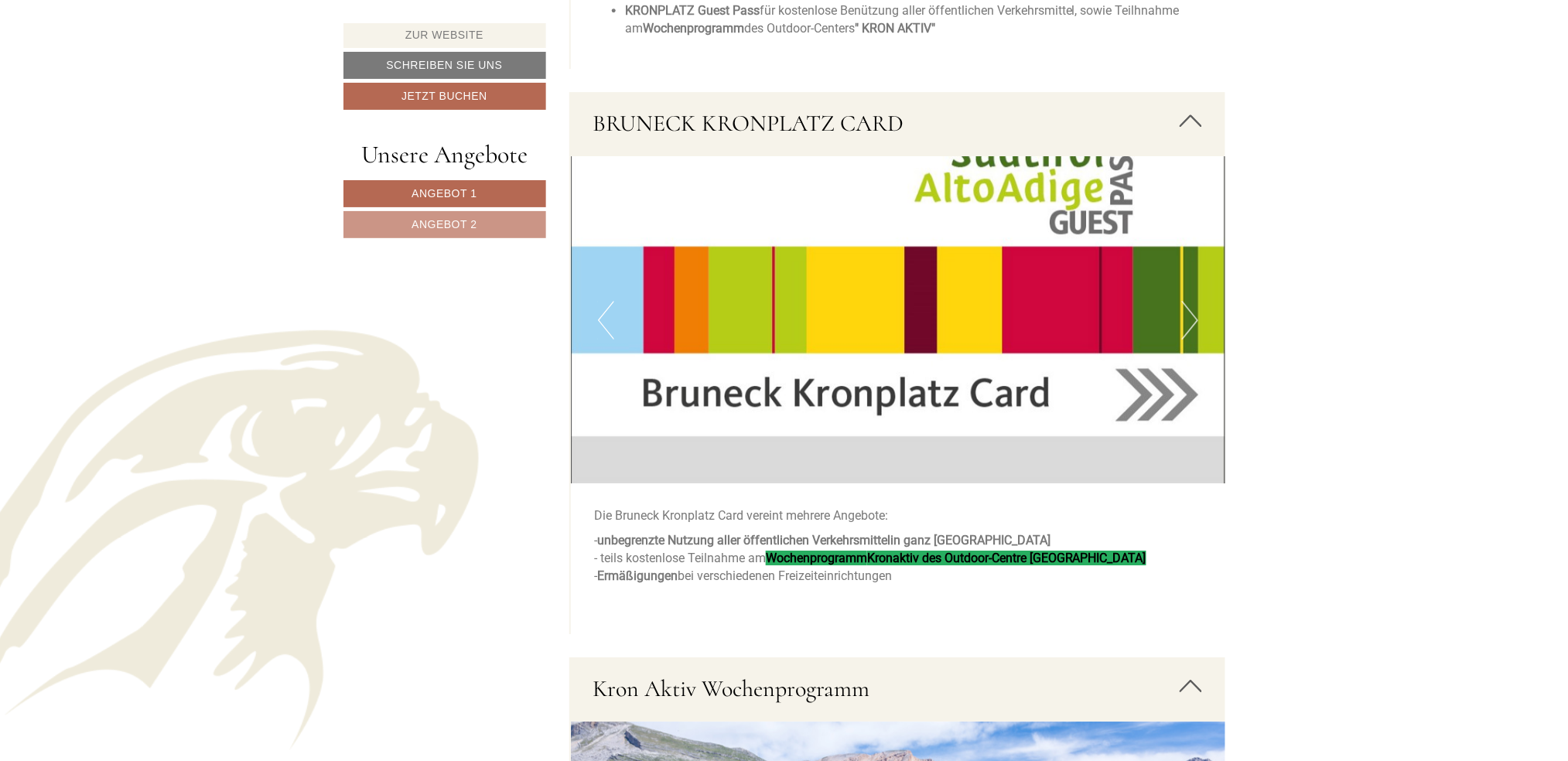
click at [1190, 308] on button "Next" at bounding box center [1190, 320] width 16 height 38
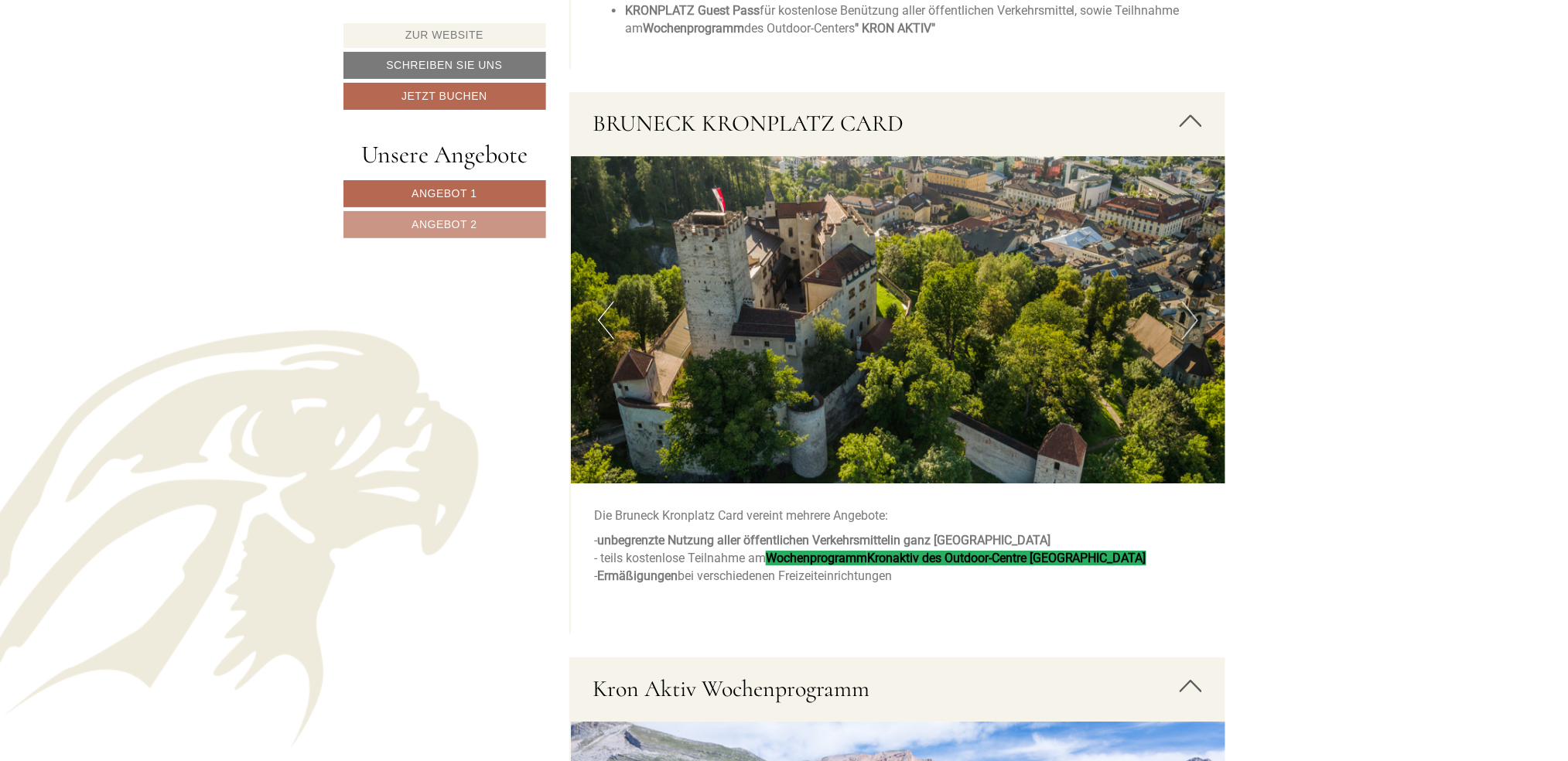
click at [1190, 310] on button "Next" at bounding box center [1190, 320] width 16 height 38
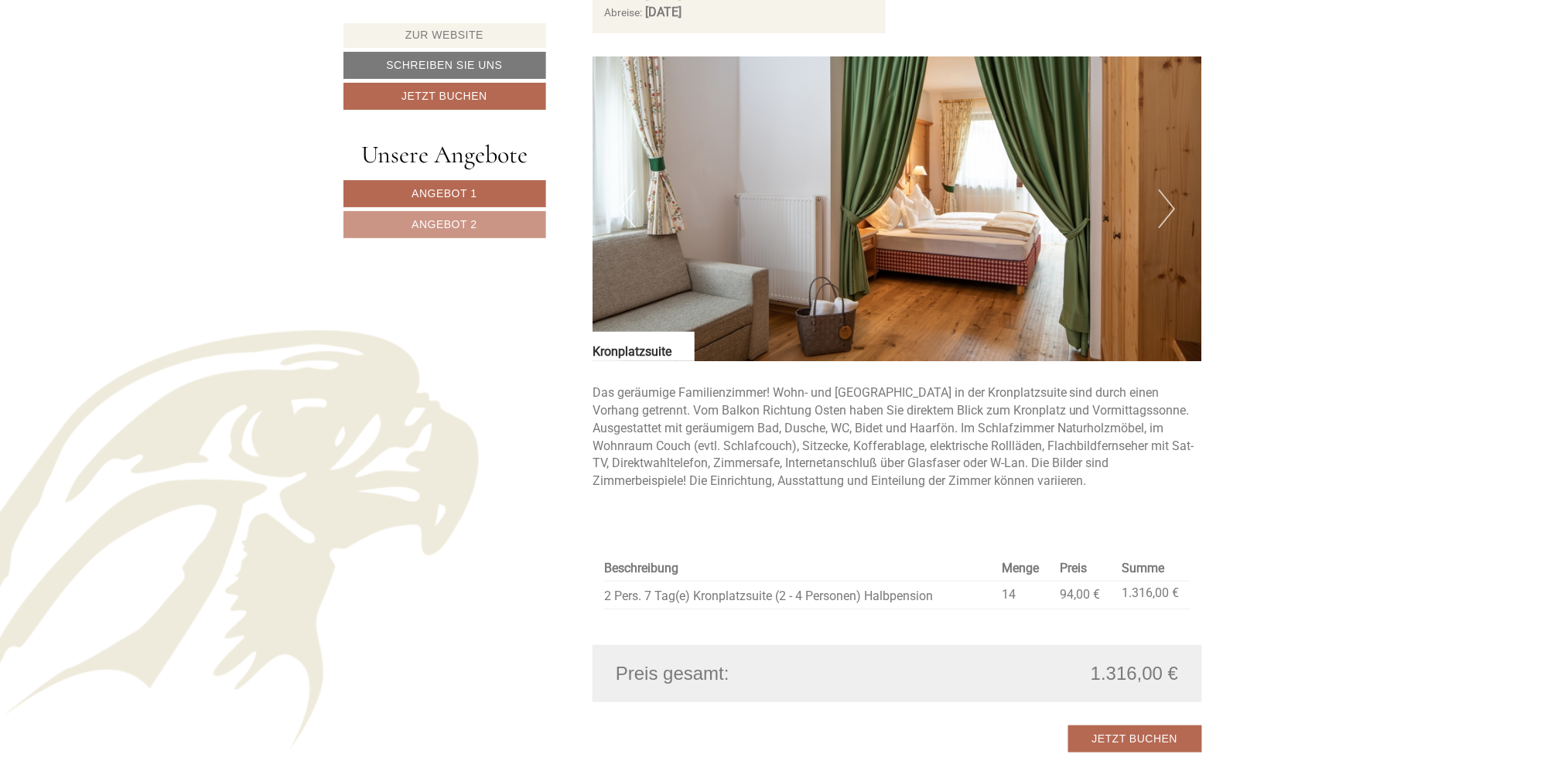
scroll to position [2165, 0]
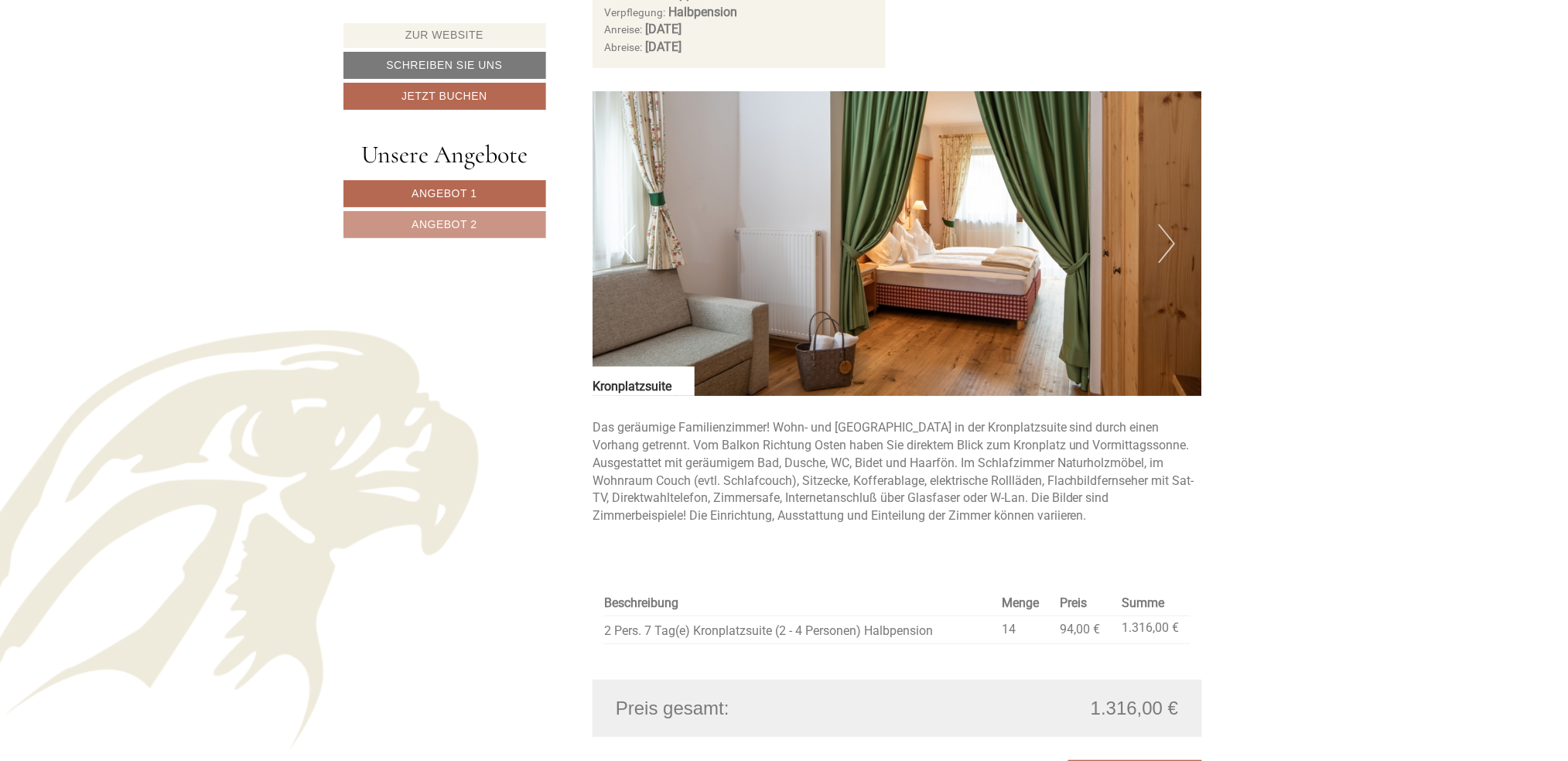
click at [1178, 242] on img at bounding box center [897, 243] width 609 height 305
click at [1168, 243] on button "Next" at bounding box center [1166, 243] width 16 height 38
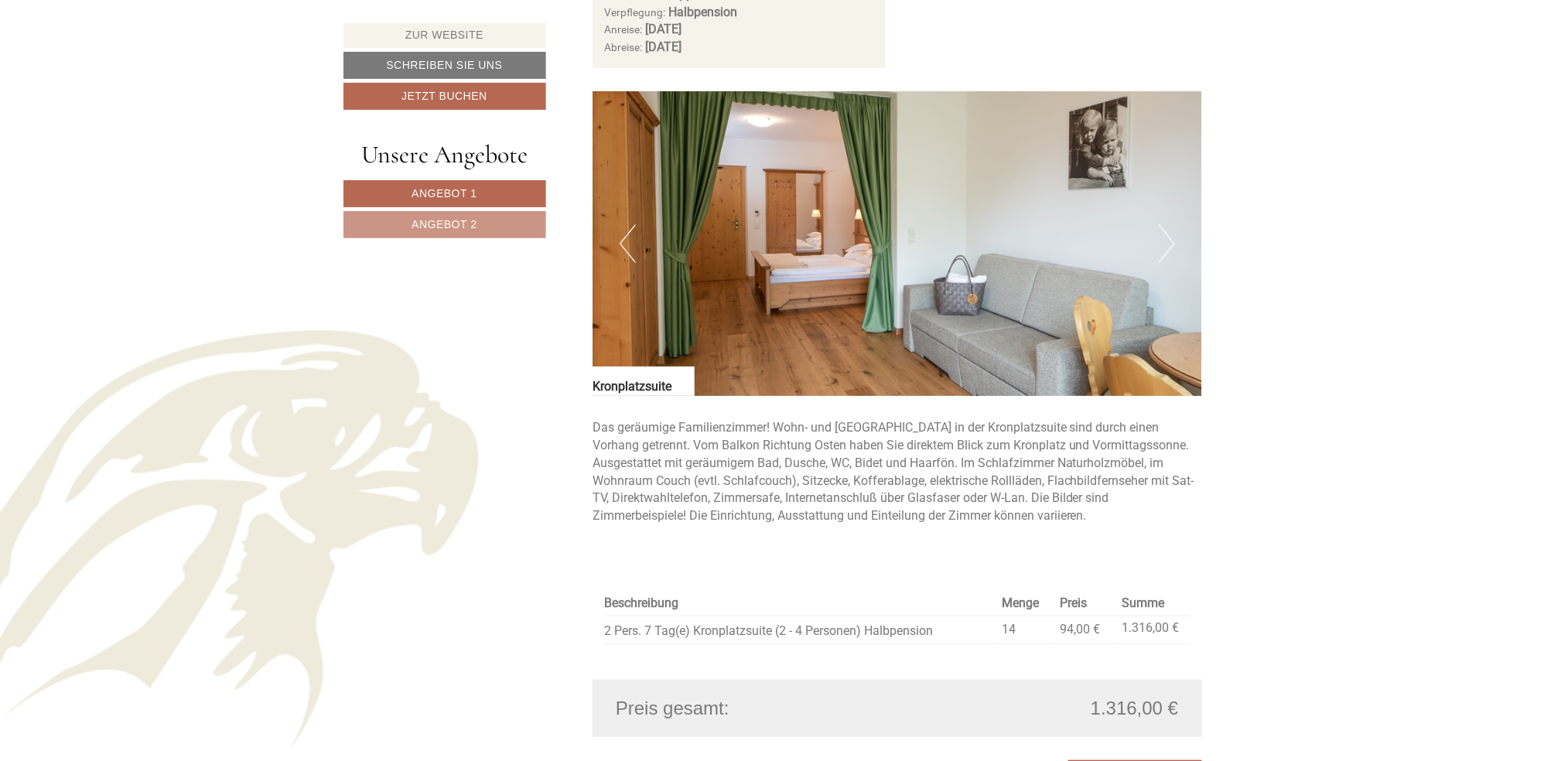
click at [1168, 243] on button "Next" at bounding box center [1166, 243] width 16 height 38
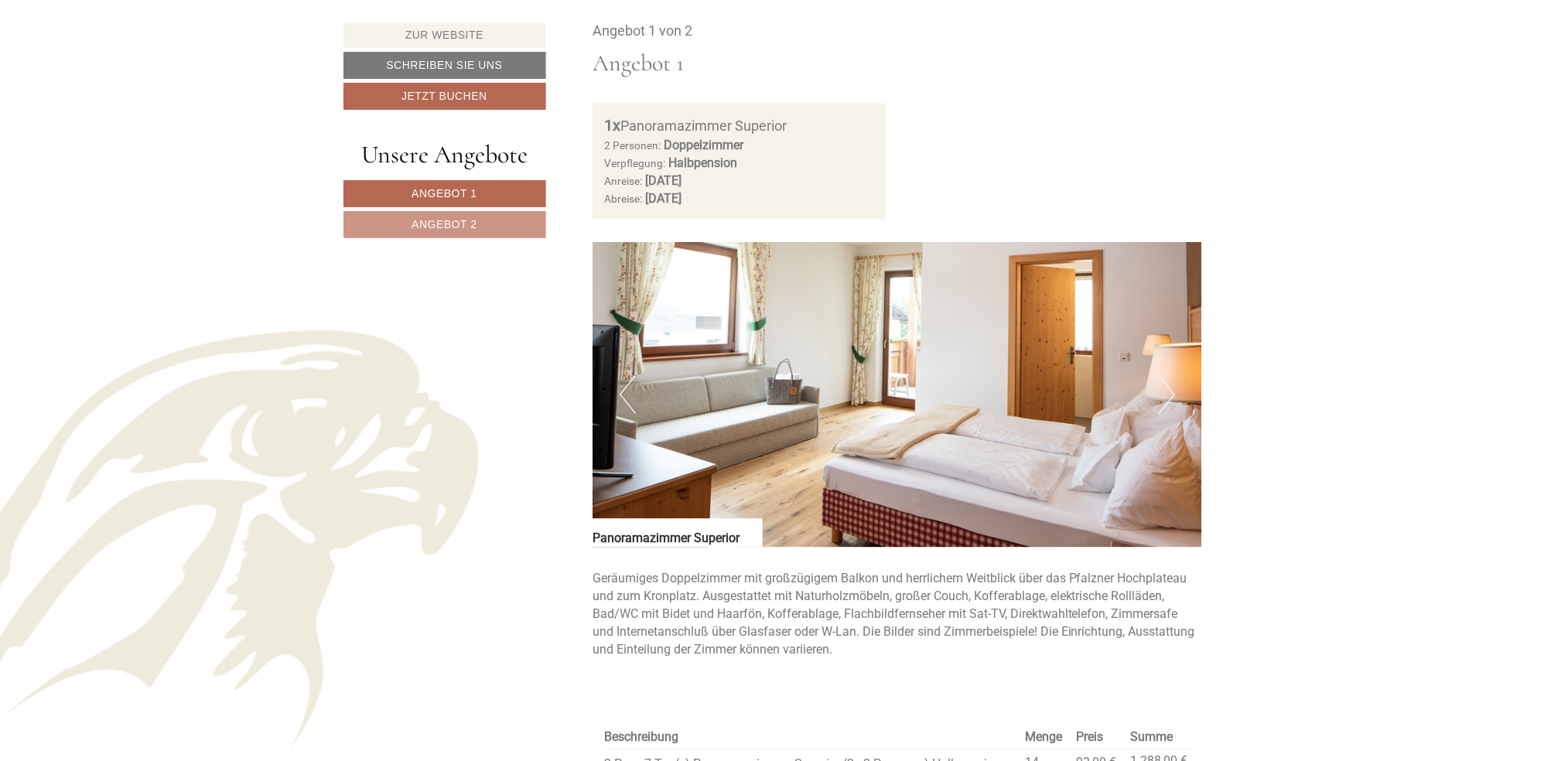
scroll to position [1031, 0]
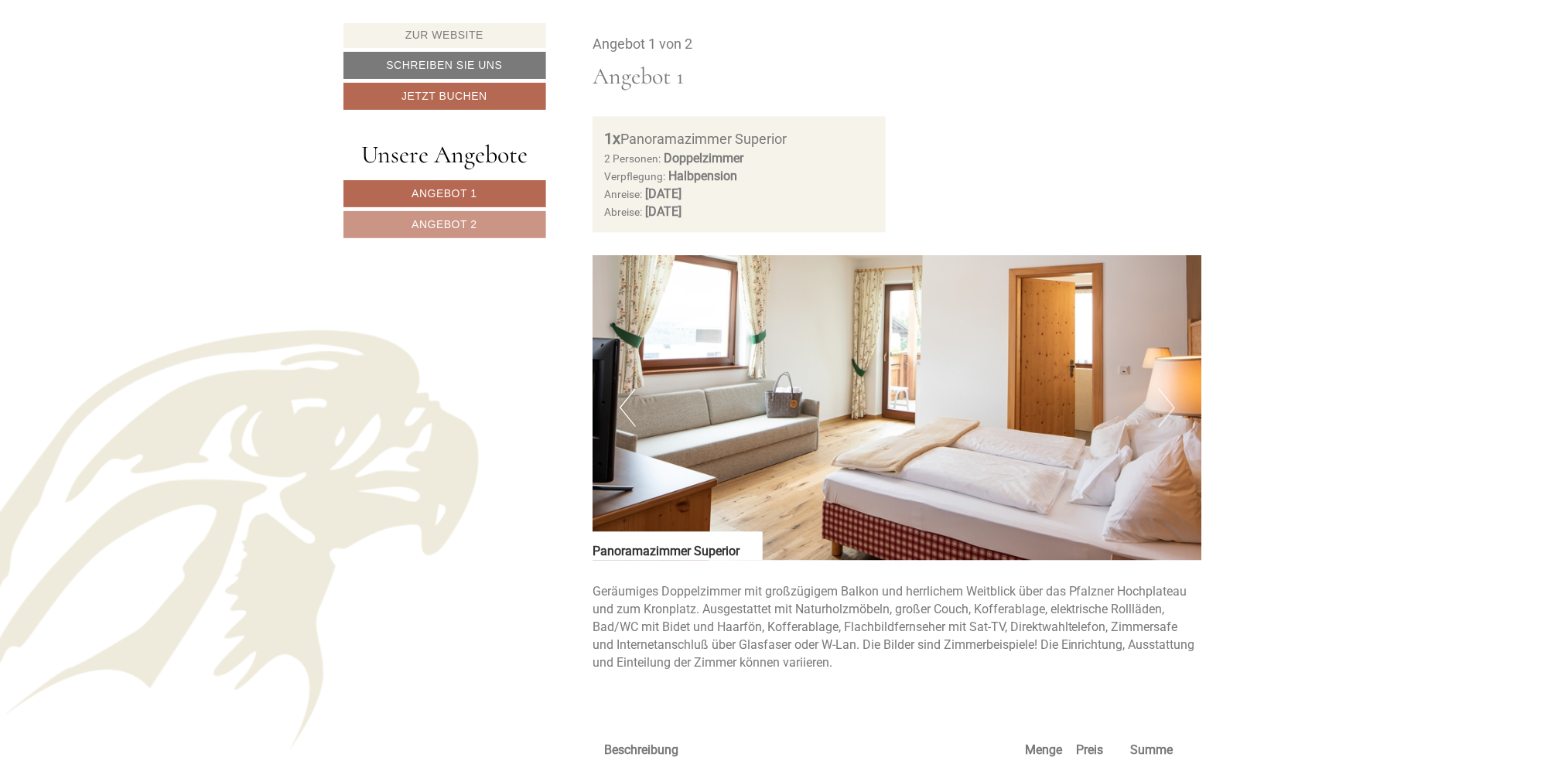
click at [1170, 398] on button "Next" at bounding box center [1166, 408] width 16 height 38
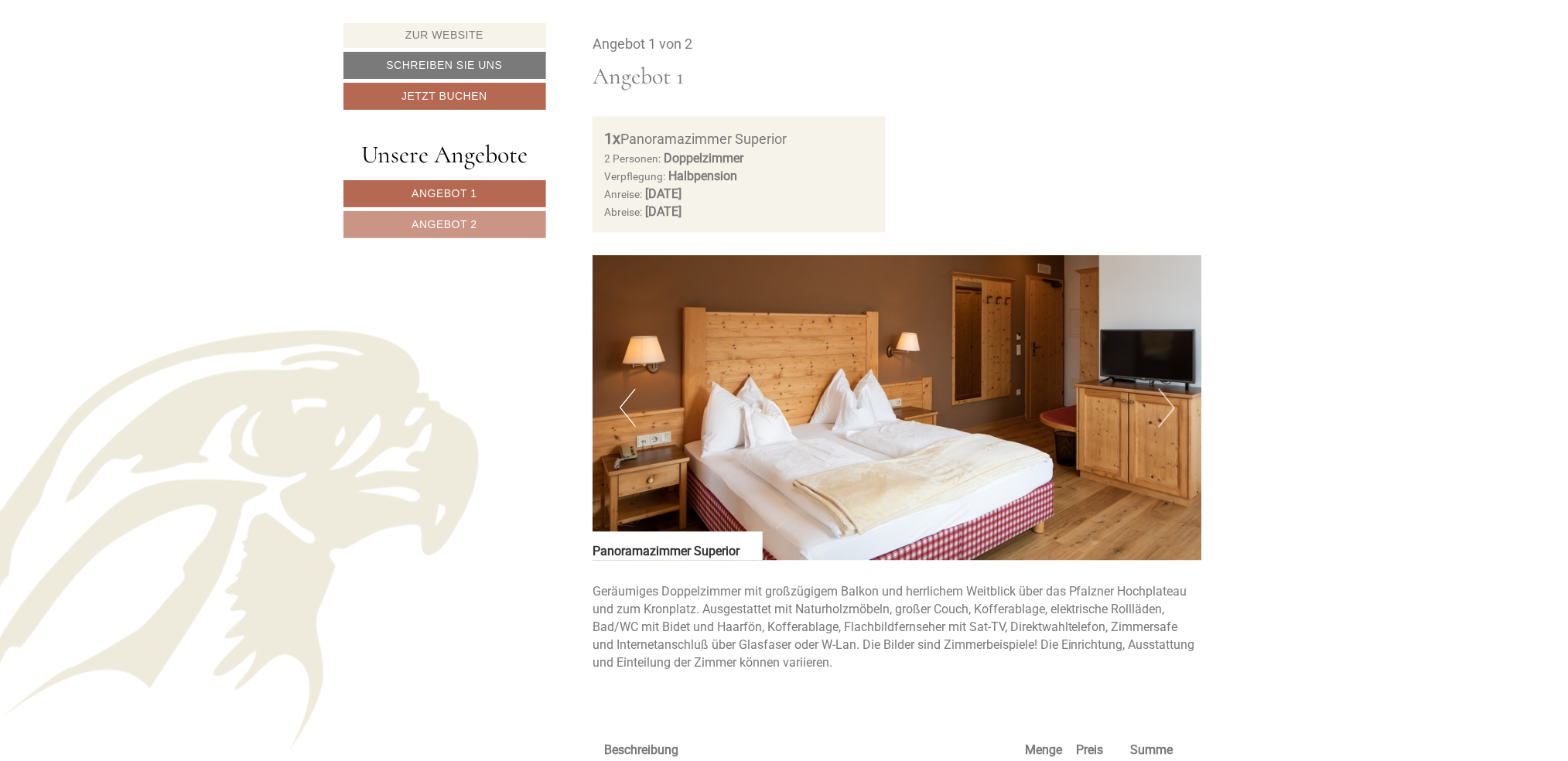
click at [1170, 398] on button "Next" at bounding box center [1166, 408] width 16 height 38
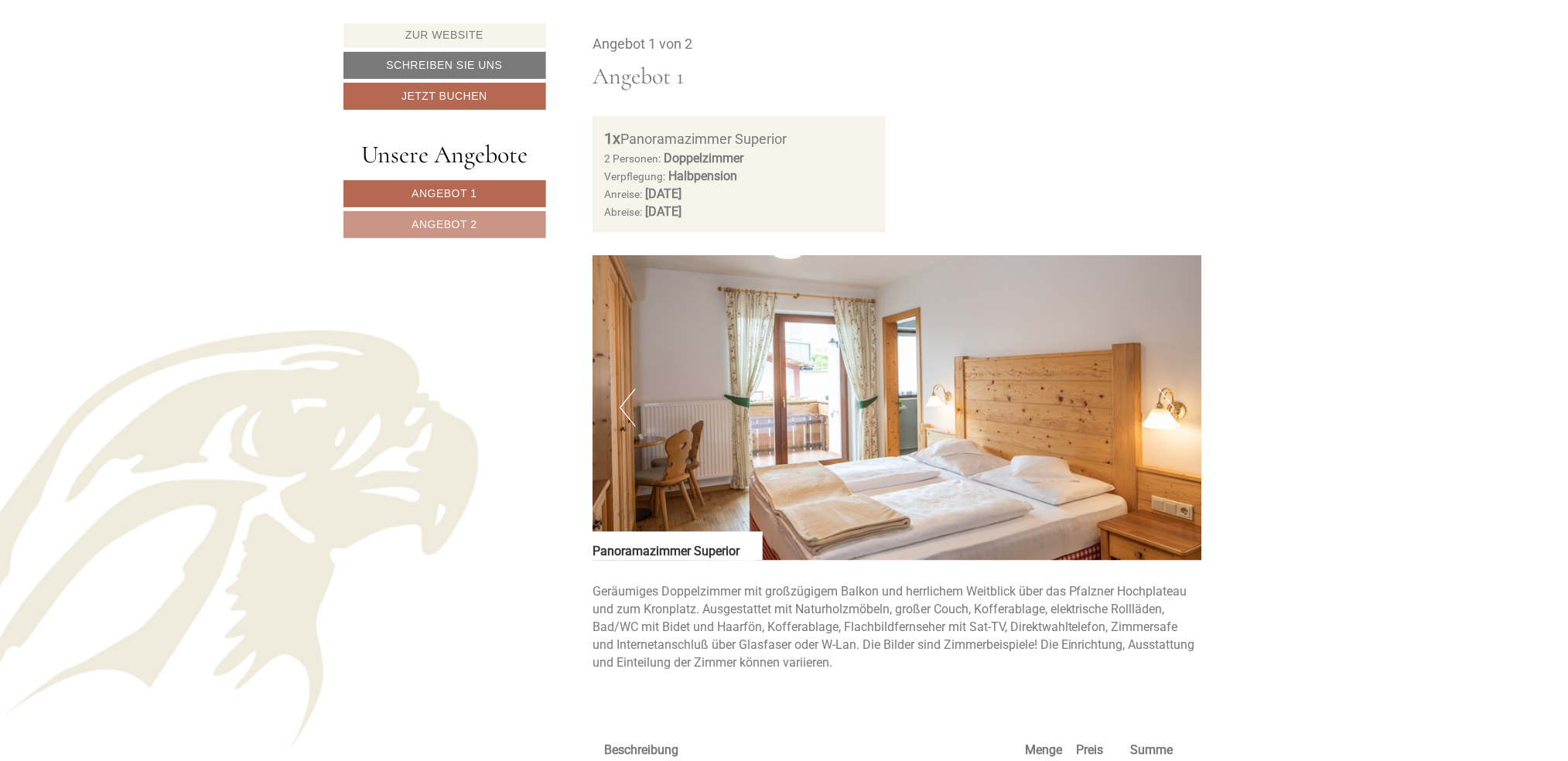
click at [1170, 398] on button "Next" at bounding box center [1166, 408] width 16 height 38
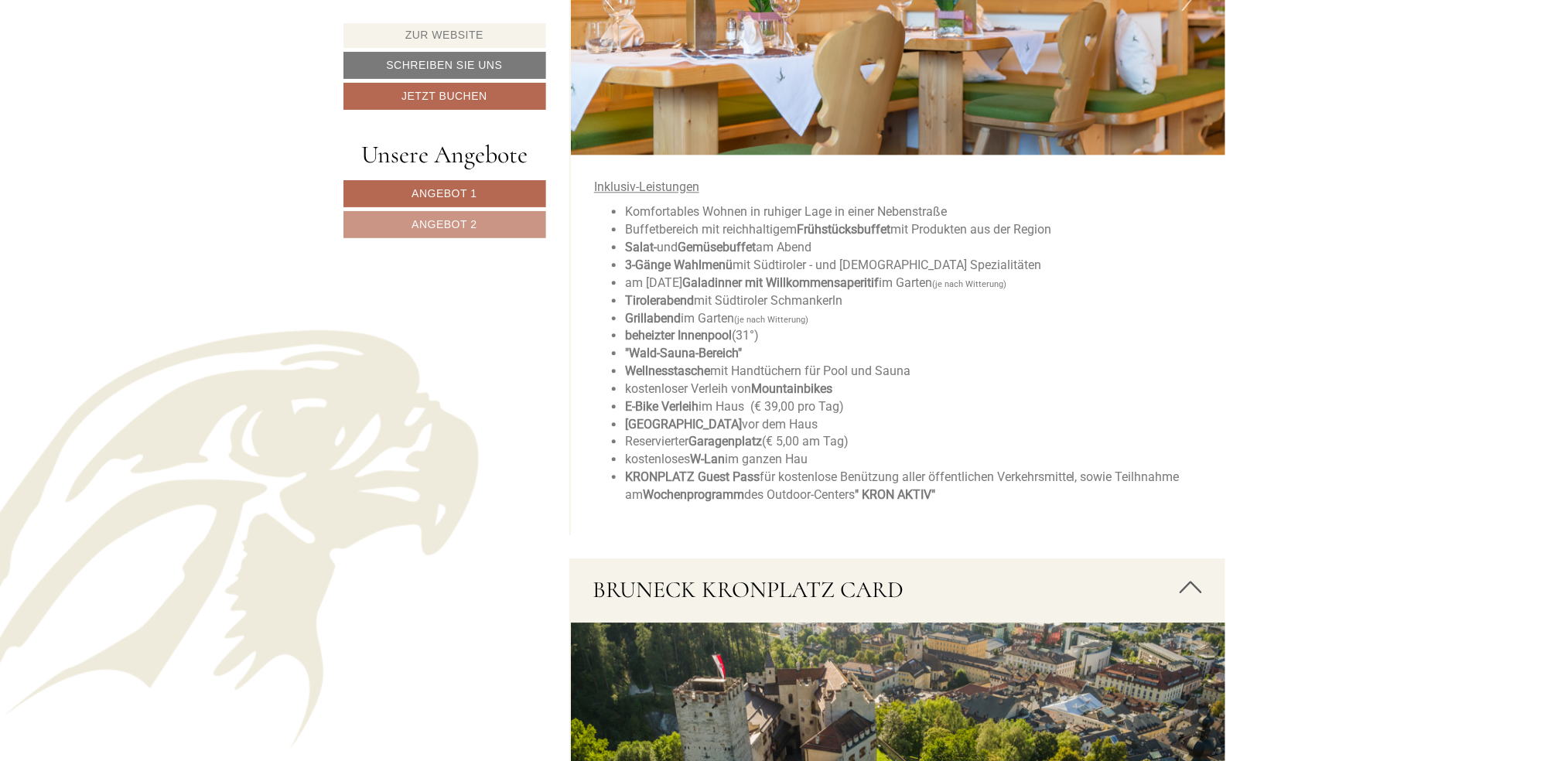
scroll to position [3299, 0]
